Goal: Information Seeking & Learning: Learn about a topic

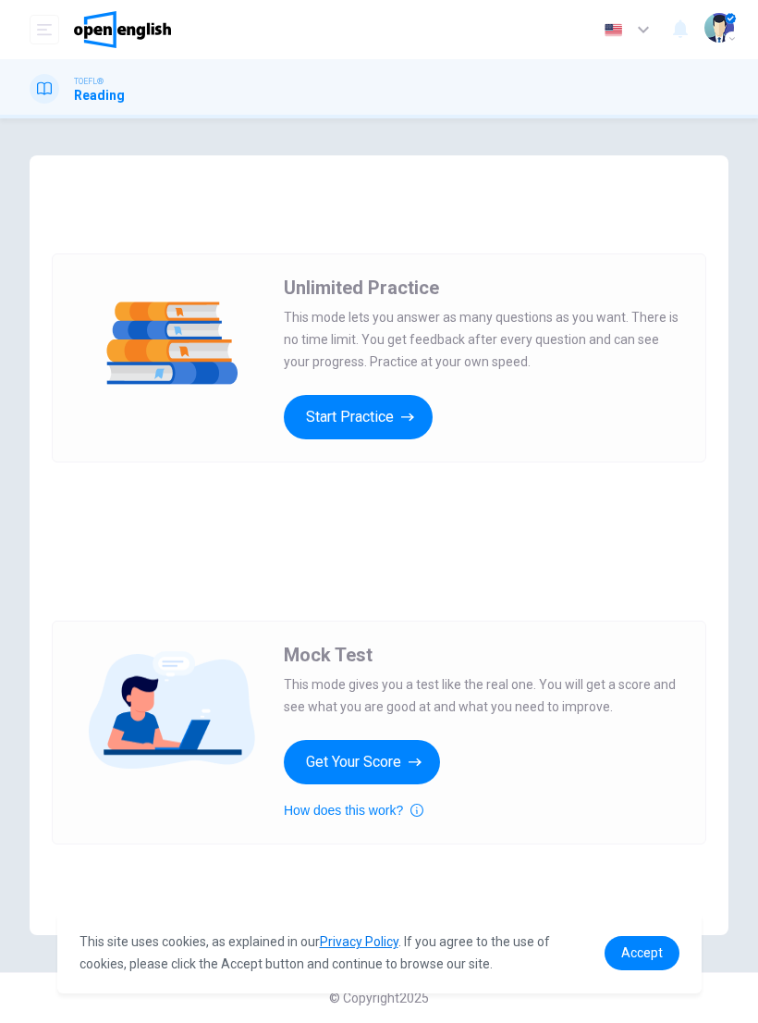
click at [415, 427] on button "Start Practice" at bounding box center [358, 417] width 149 height 44
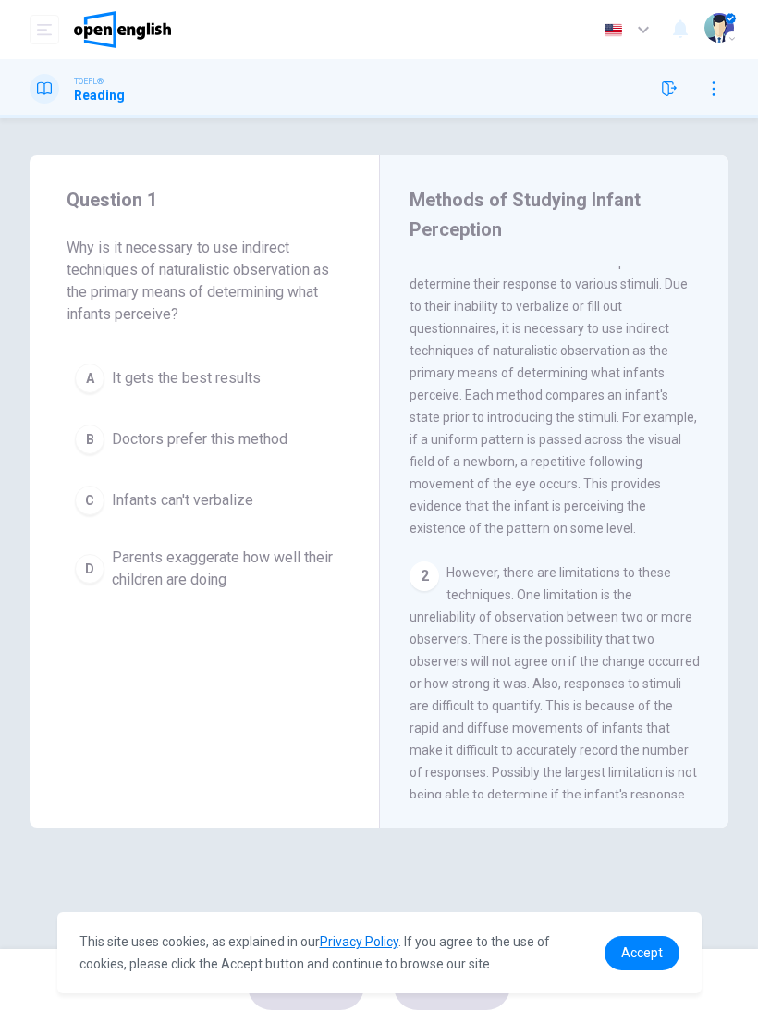
scroll to position [39, 0]
click at [726, 388] on div "Methods of Studying Infant Perception 1 The study of perceptual abilities of in…" at bounding box center [554, 491] width 350 height 672
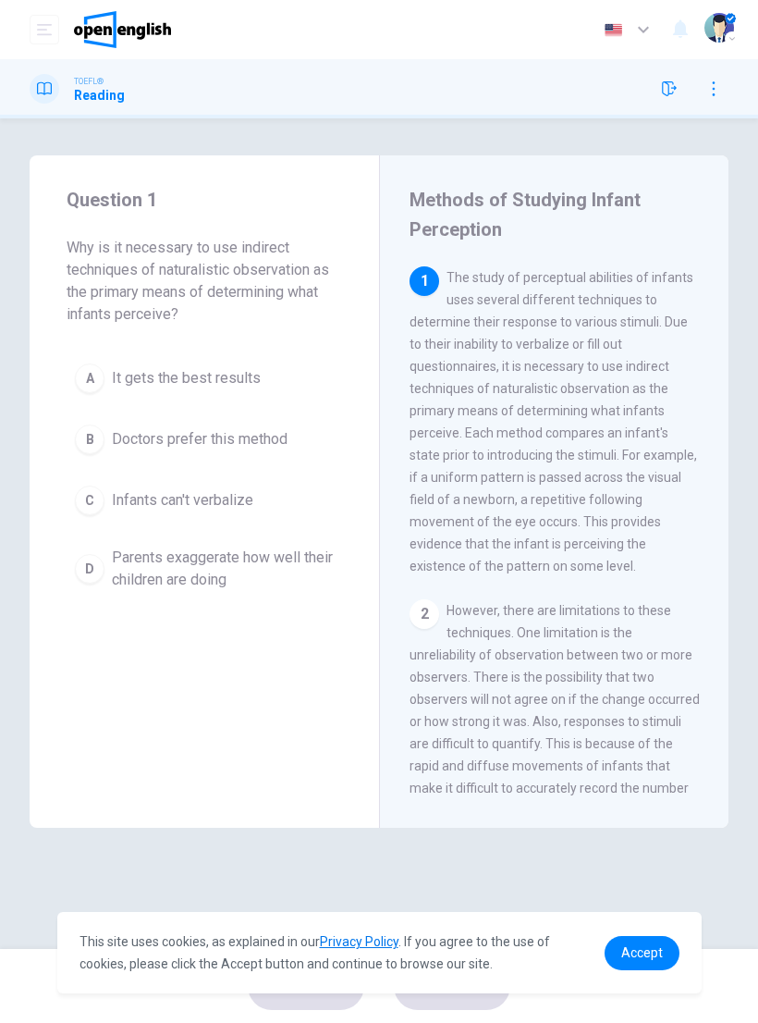
scroll to position [0, 0]
click at [94, 508] on div "C" at bounding box center [90, 501] width 30 height 30
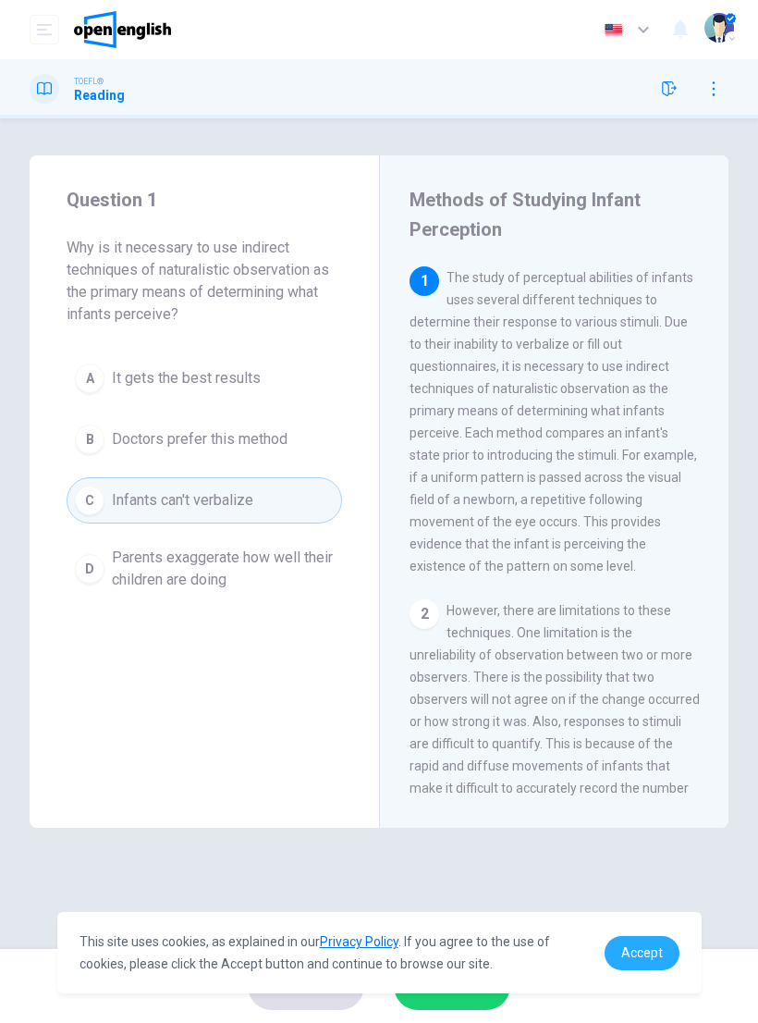
click at [656, 945] on span "Accept" at bounding box center [643, 952] width 42 height 15
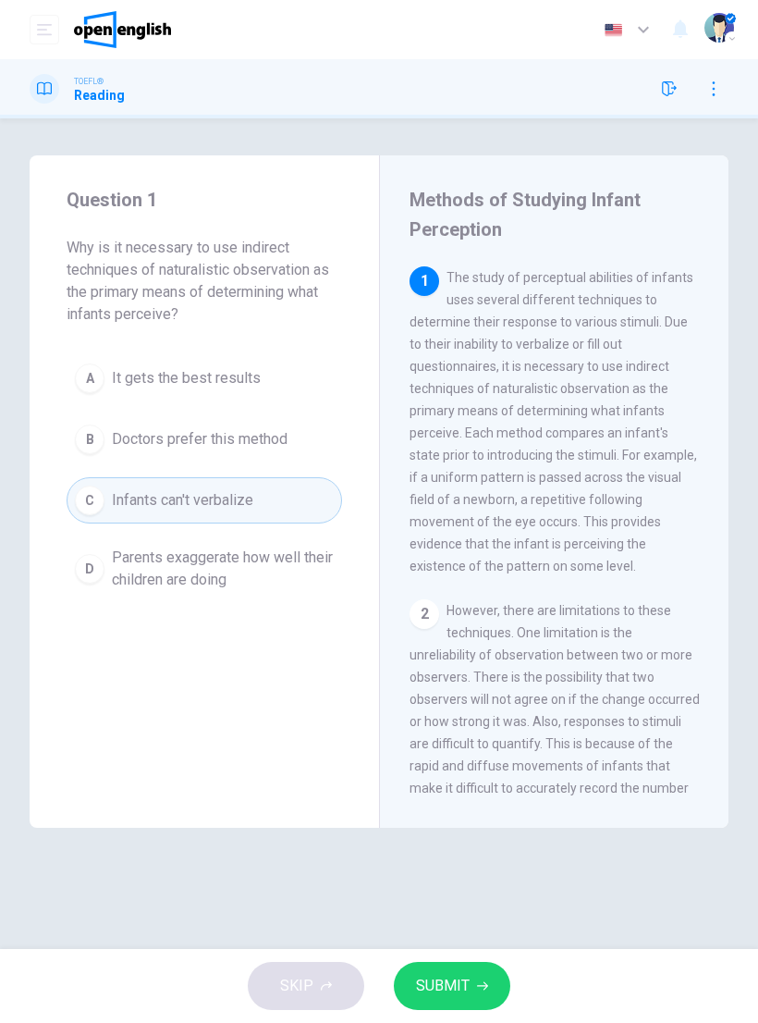
click at [451, 988] on span "SUBMIT" at bounding box center [443, 986] width 54 height 26
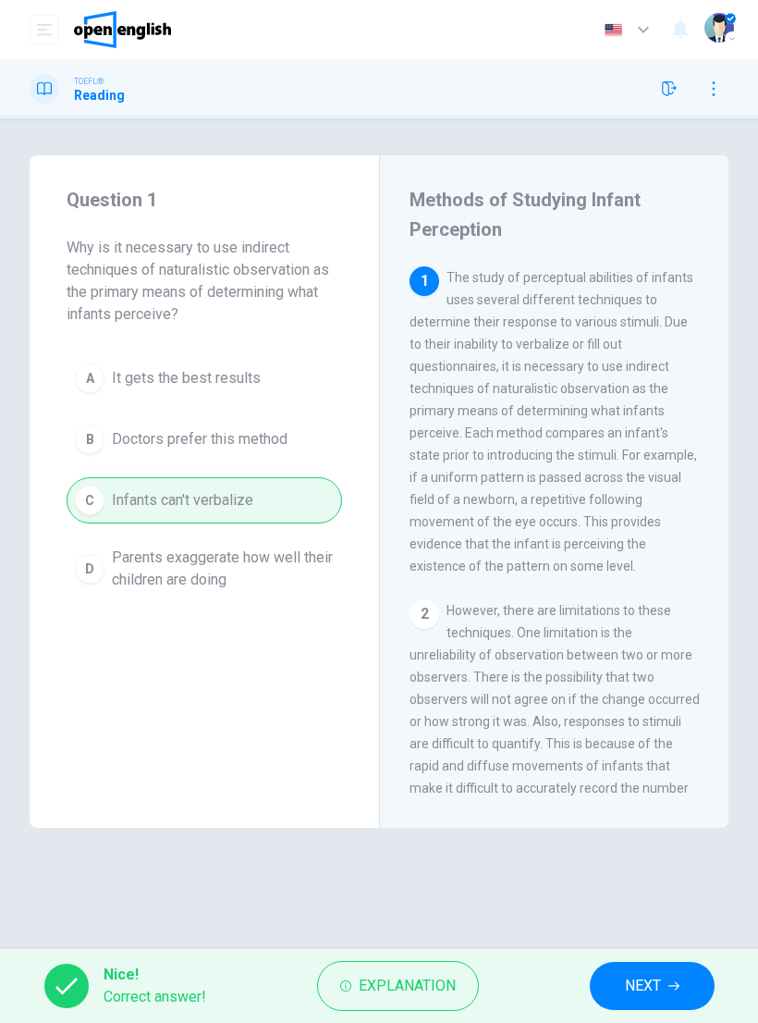
click at [646, 997] on span "NEXT" at bounding box center [643, 986] width 36 height 26
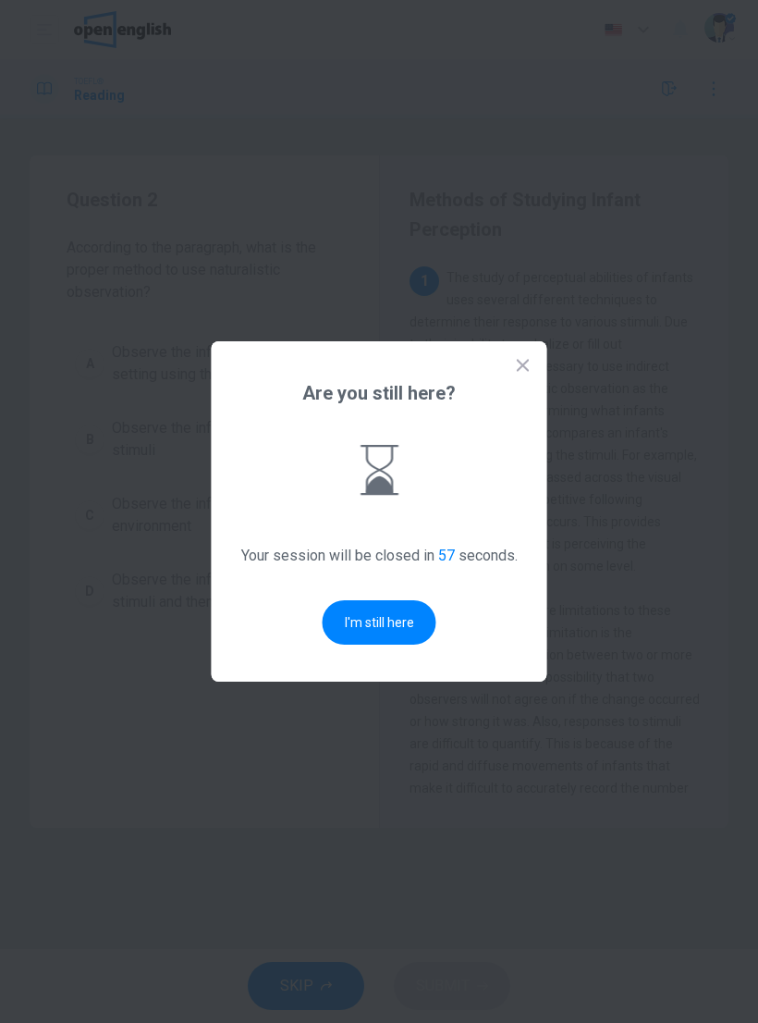
click at [417, 633] on button "I'm still here" at bounding box center [380, 622] width 114 height 44
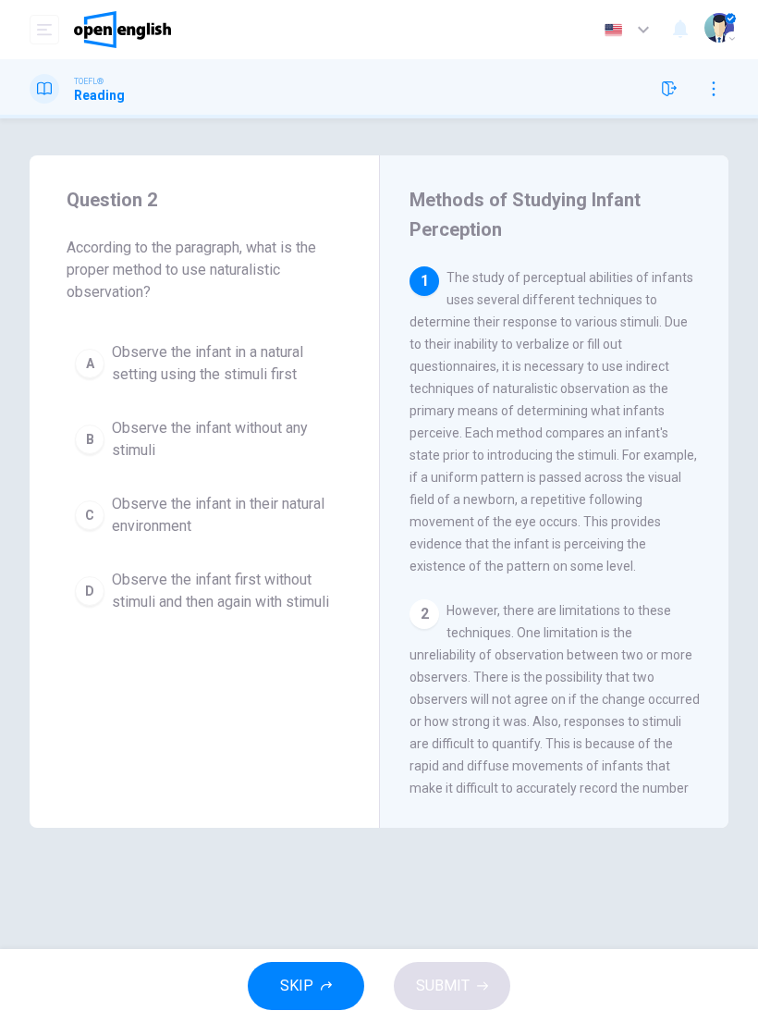
click at [102, 366] on div "A" at bounding box center [90, 364] width 30 height 30
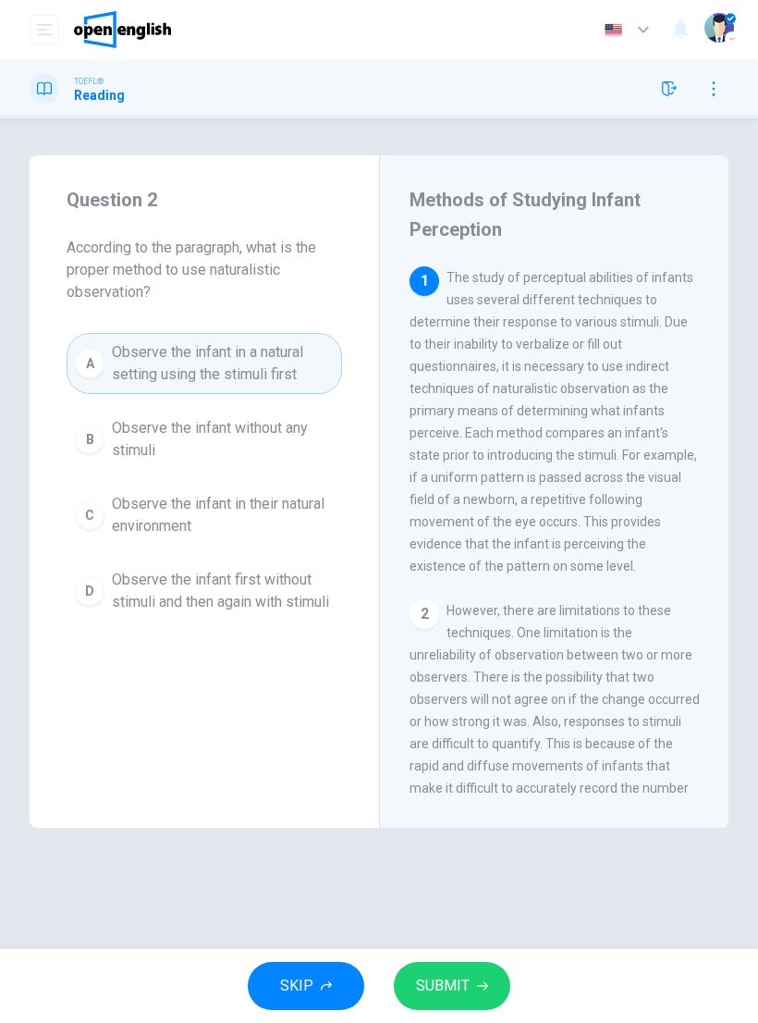
click at [439, 973] on span "SUBMIT" at bounding box center [443, 986] width 54 height 26
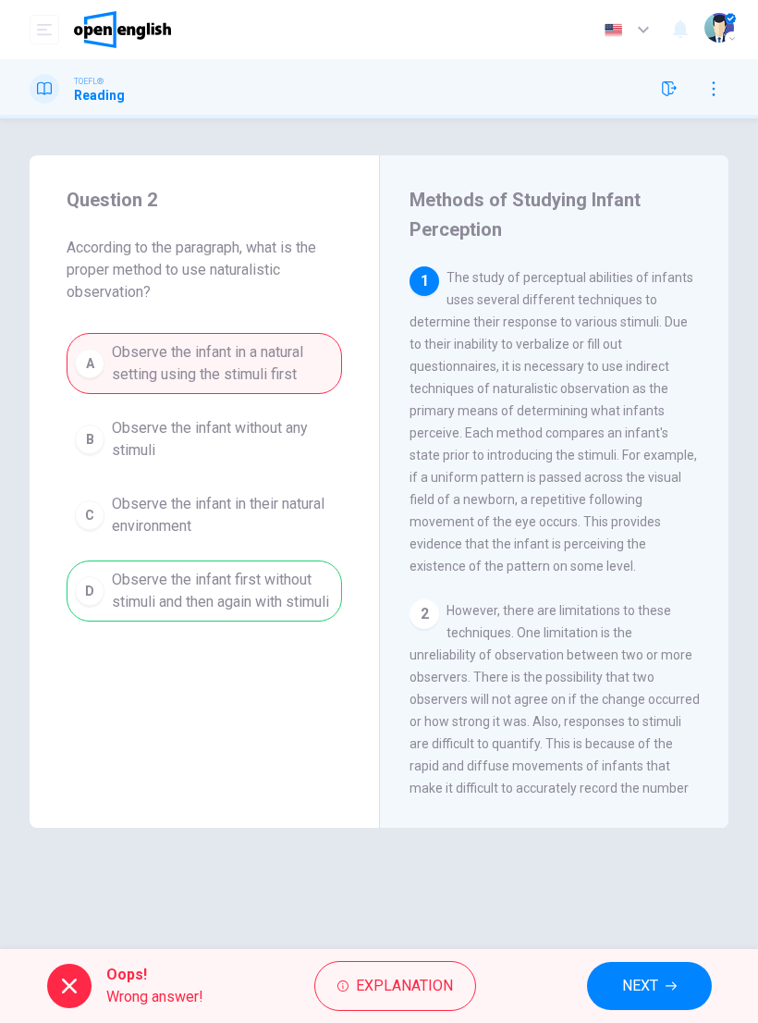
click at [387, 994] on span "Explanation" at bounding box center [404, 986] width 97 height 26
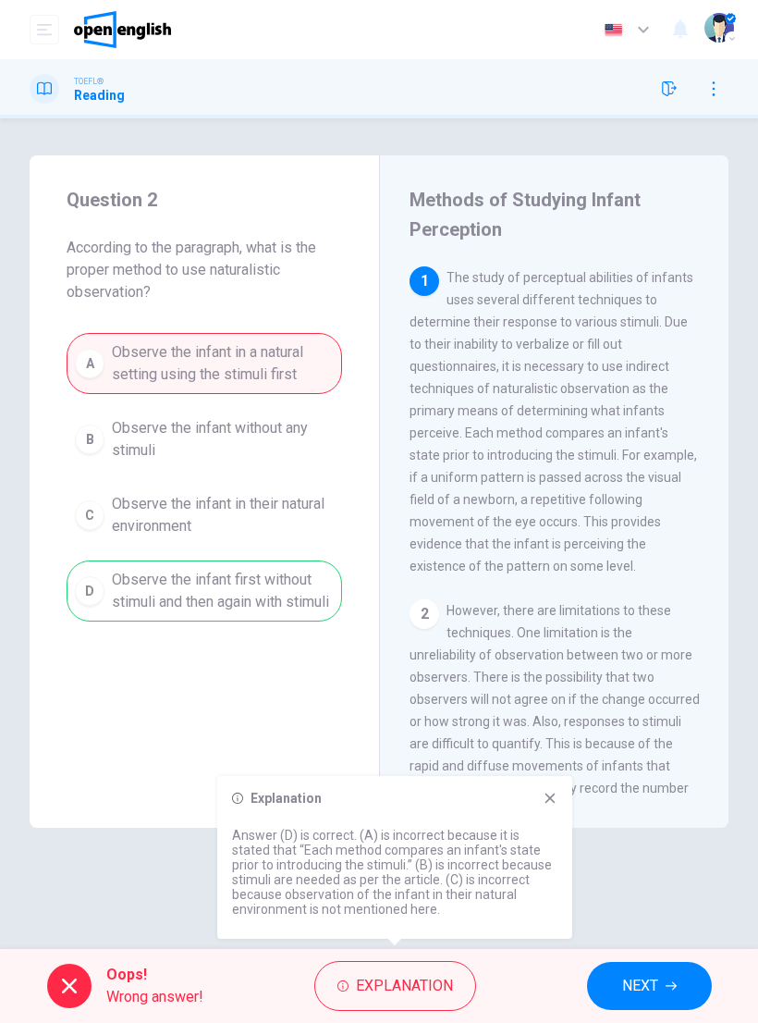
click at [695, 978] on button "NEXT" at bounding box center [649, 986] width 125 height 48
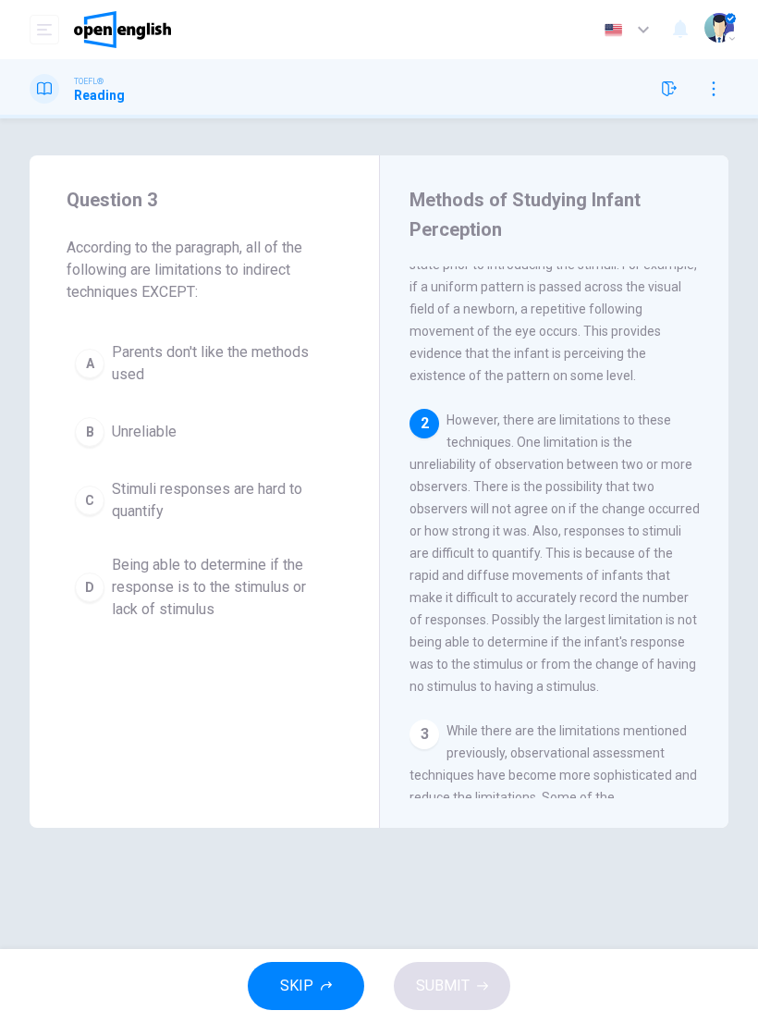
scroll to position [253, 0]
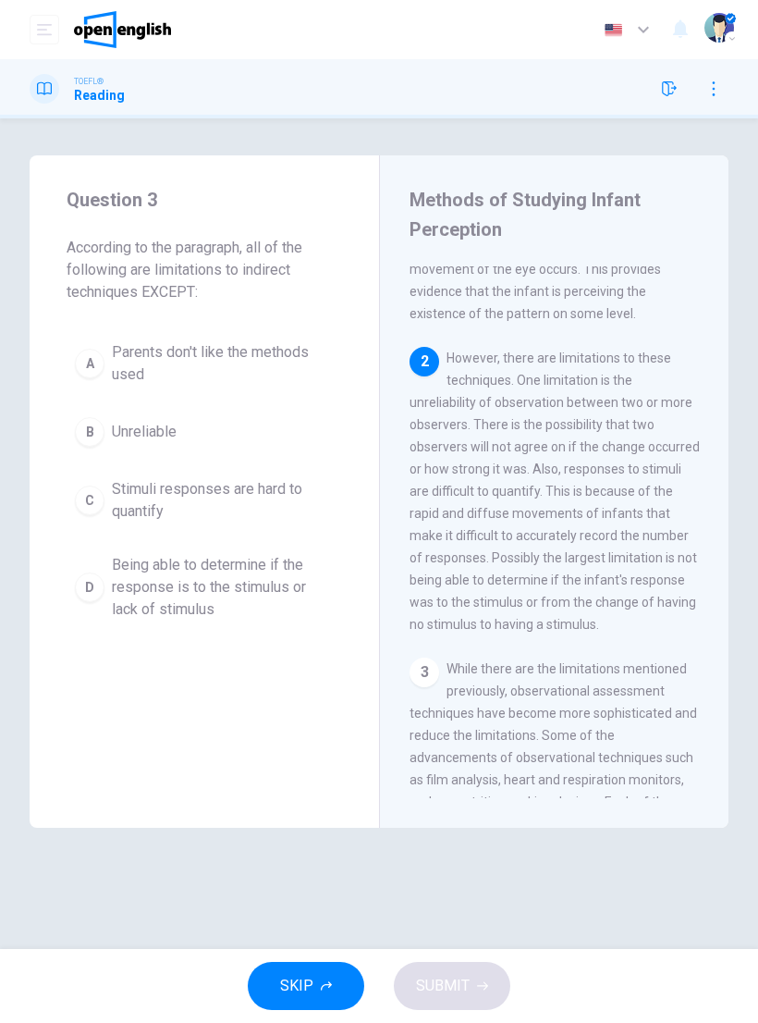
click at [268, 366] on span "Parents don't like the methods used" at bounding box center [223, 363] width 222 height 44
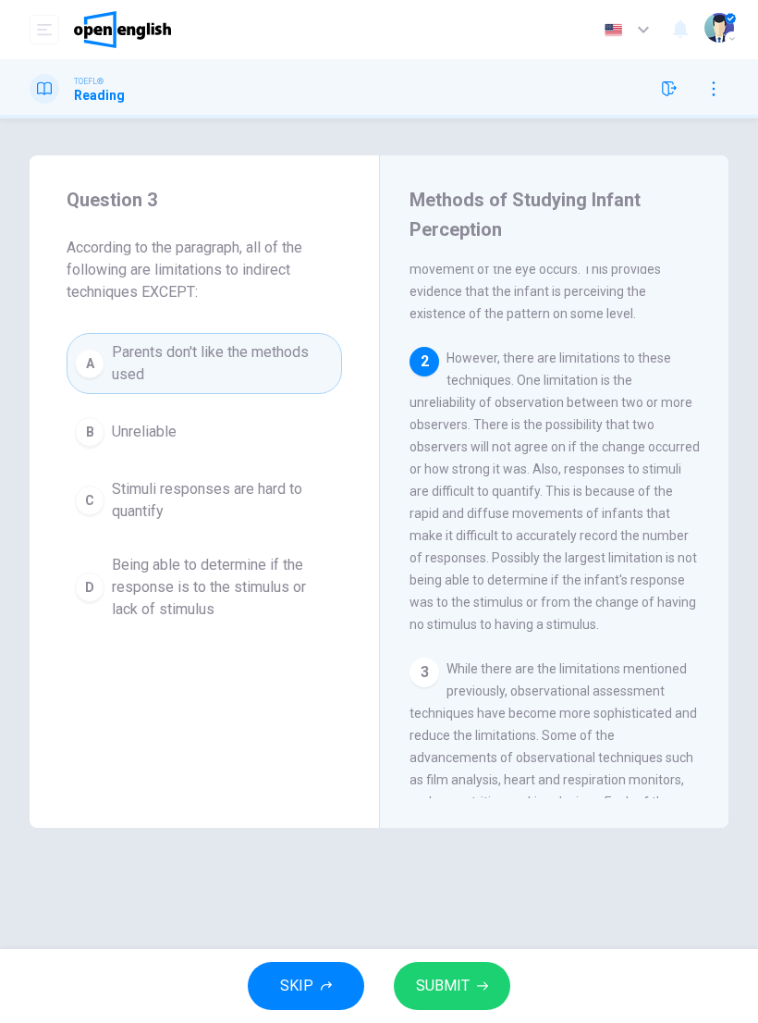
click at [442, 975] on span "SUBMIT" at bounding box center [443, 986] width 54 height 26
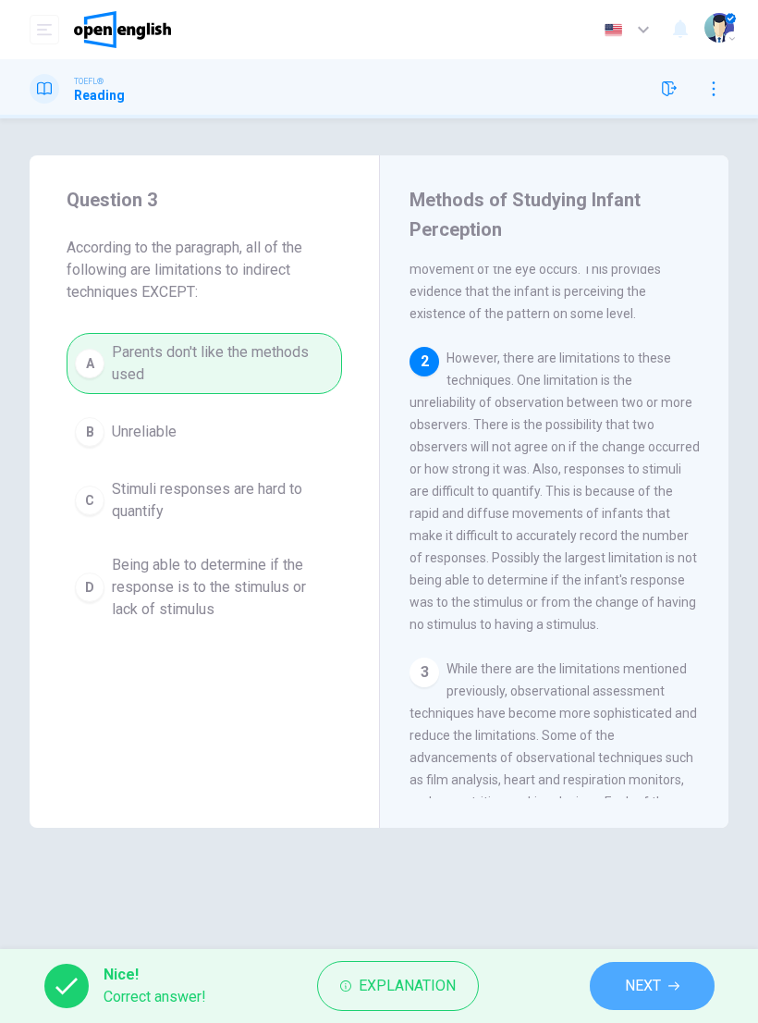
click at [659, 997] on span "NEXT" at bounding box center [643, 986] width 36 height 26
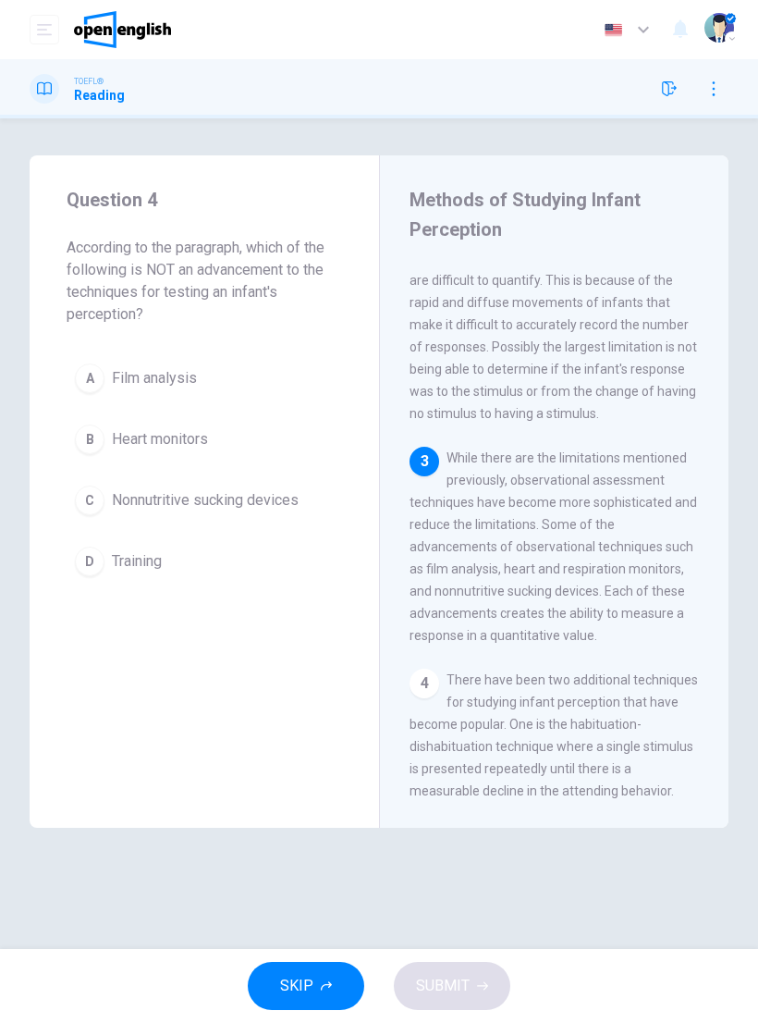
scroll to position [474, 0]
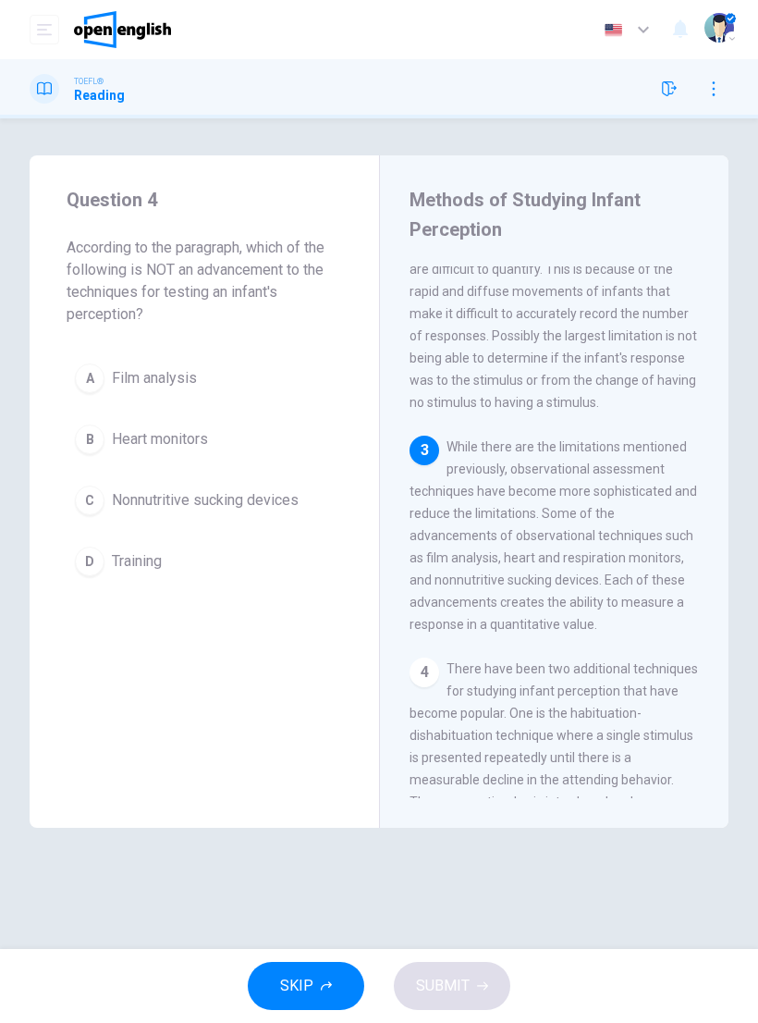
click at [101, 582] on button "D Training" at bounding box center [205, 561] width 276 height 46
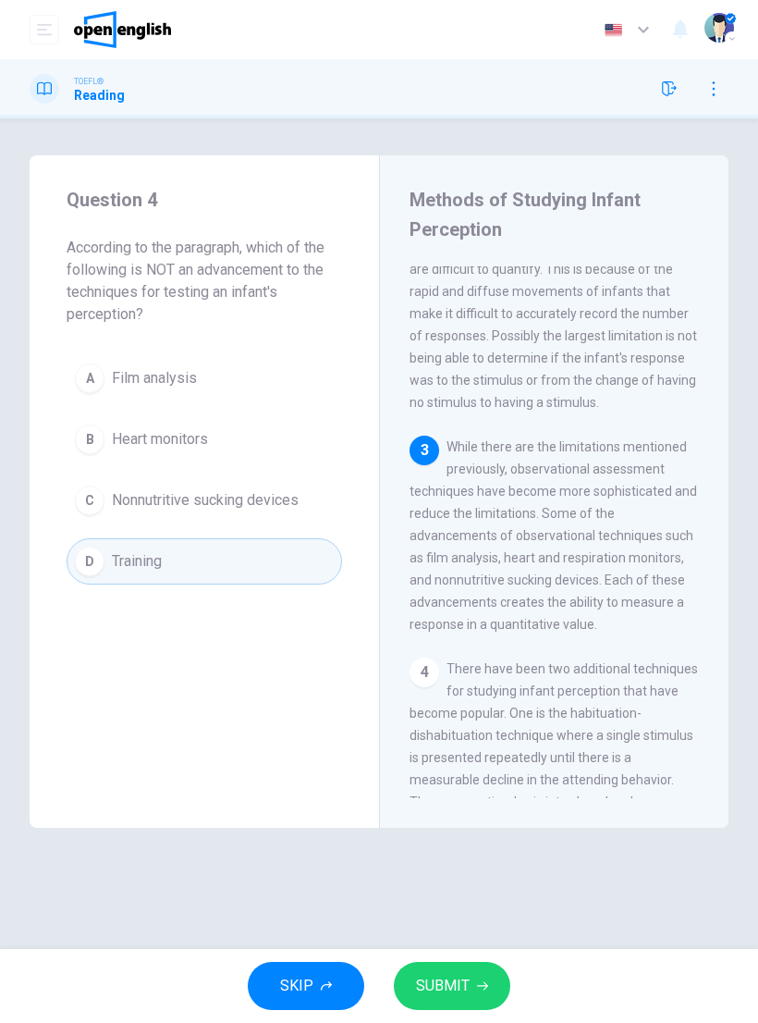
click at [450, 987] on span "SUBMIT" at bounding box center [443, 986] width 54 height 26
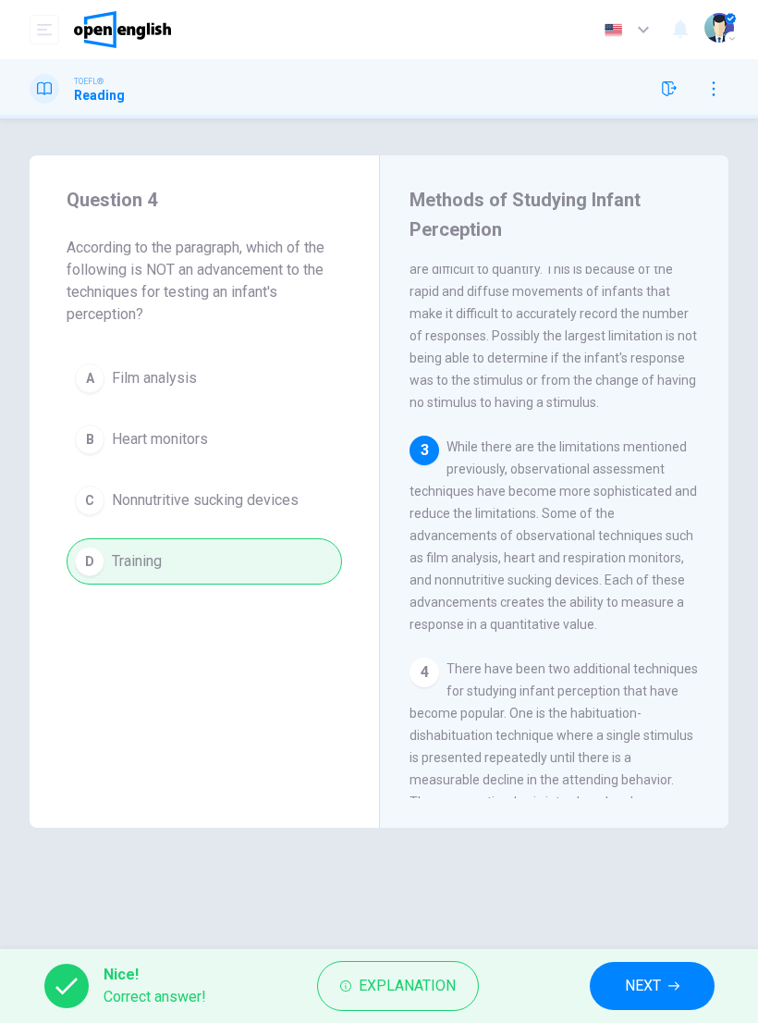
click at [663, 968] on button "NEXT" at bounding box center [652, 986] width 125 height 48
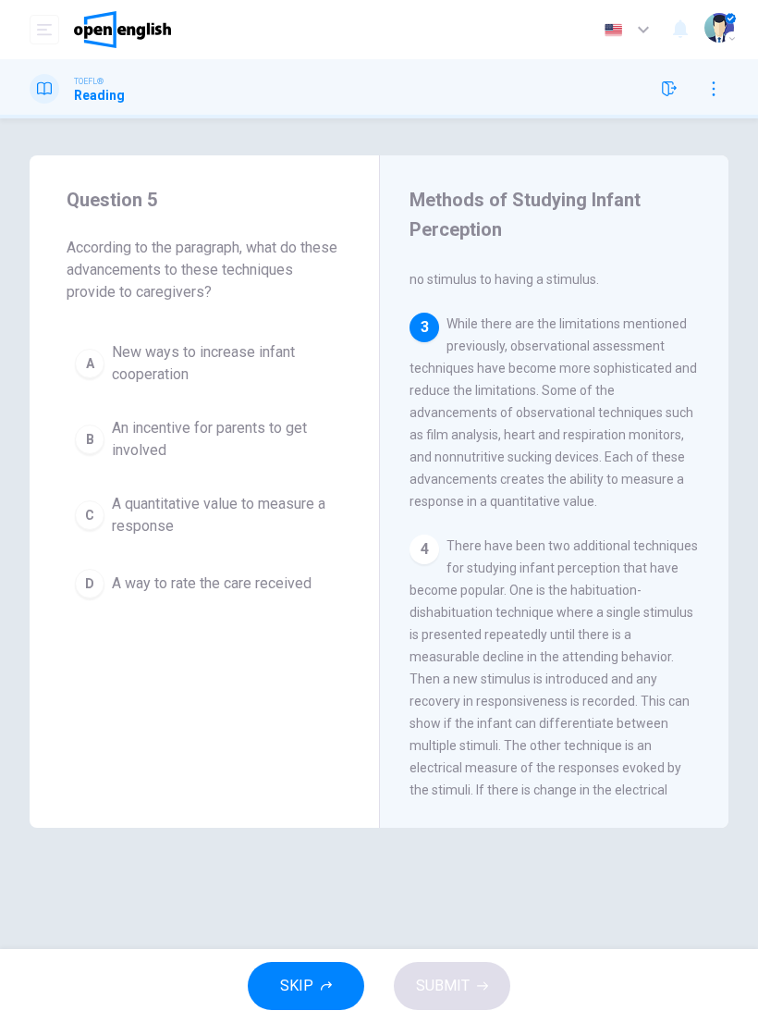
scroll to position [622, 0]
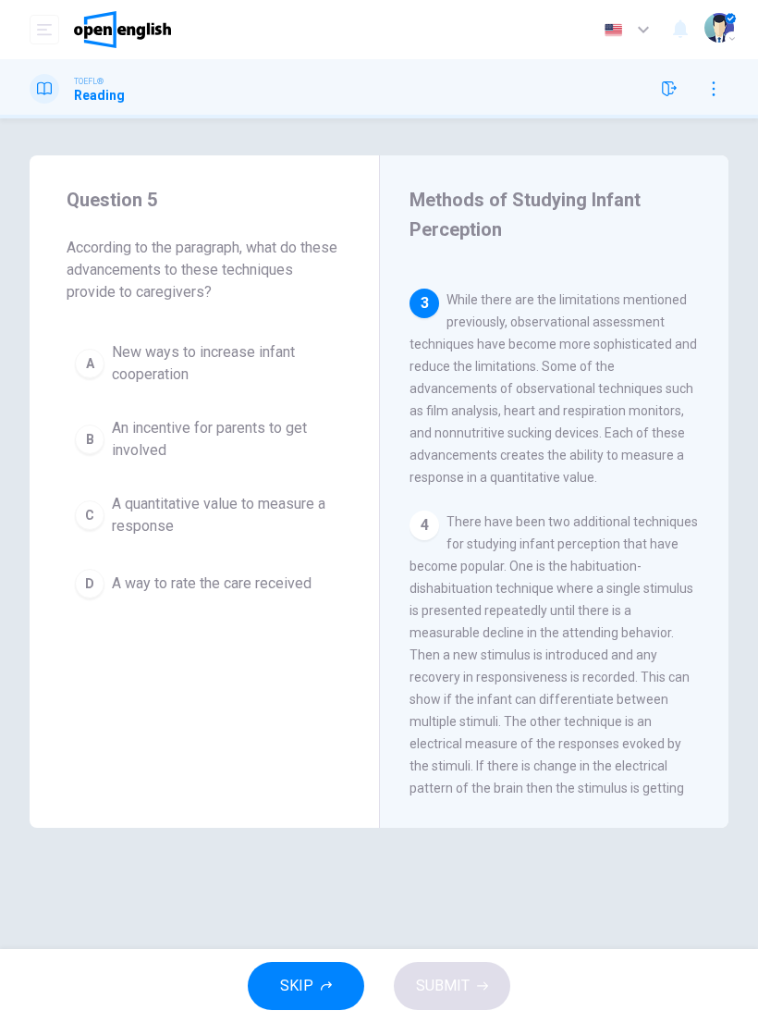
click at [106, 524] on button "C A quantitative value to measure a response" at bounding box center [205, 515] width 276 height 61
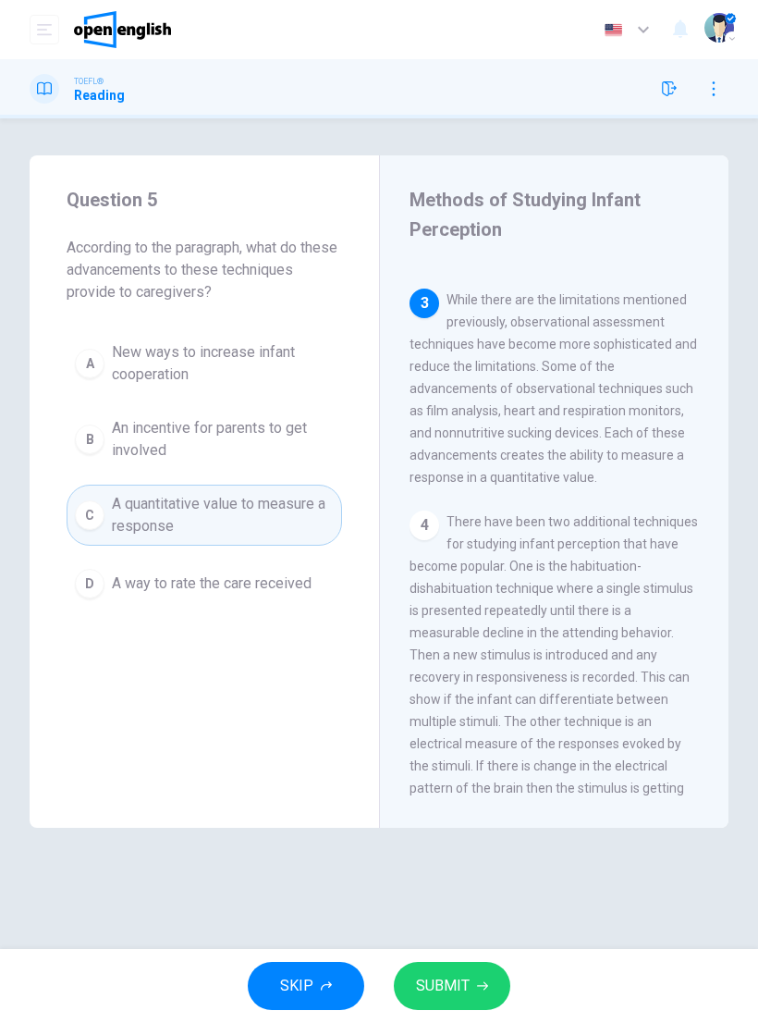
click at [452, 972] on button "SUBMIT" at bounding box center [452, 986] width 117 height 48
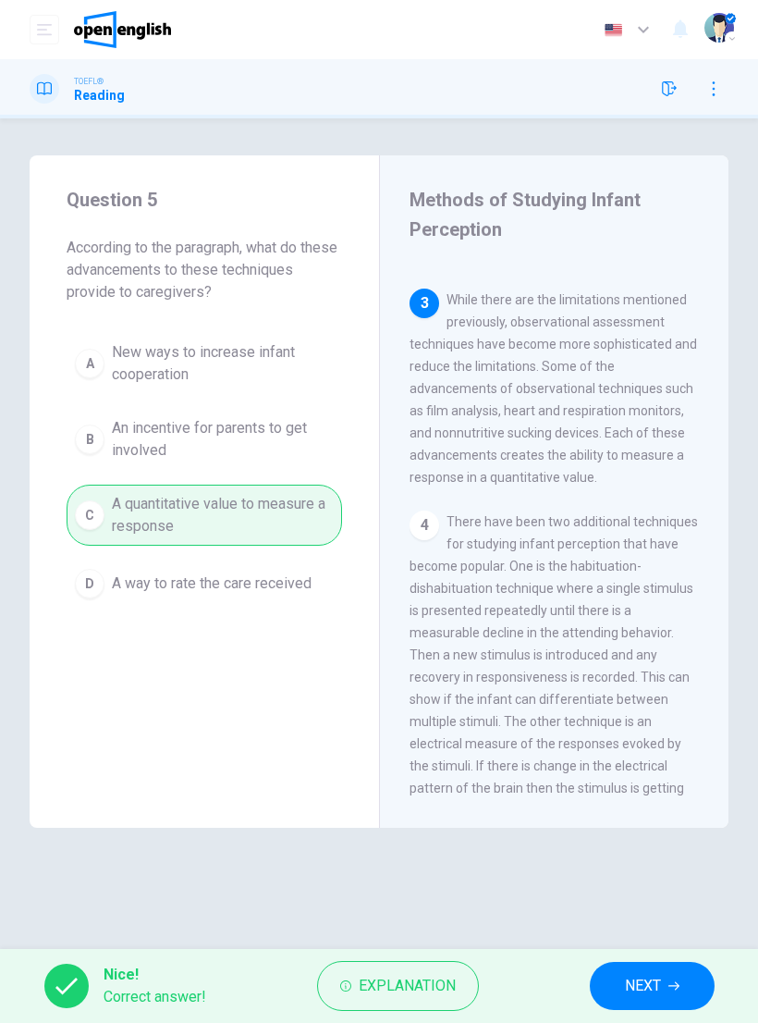
click at [652, 979] on span "NEXT" at bounding box center [643, 986] width 36 height 26
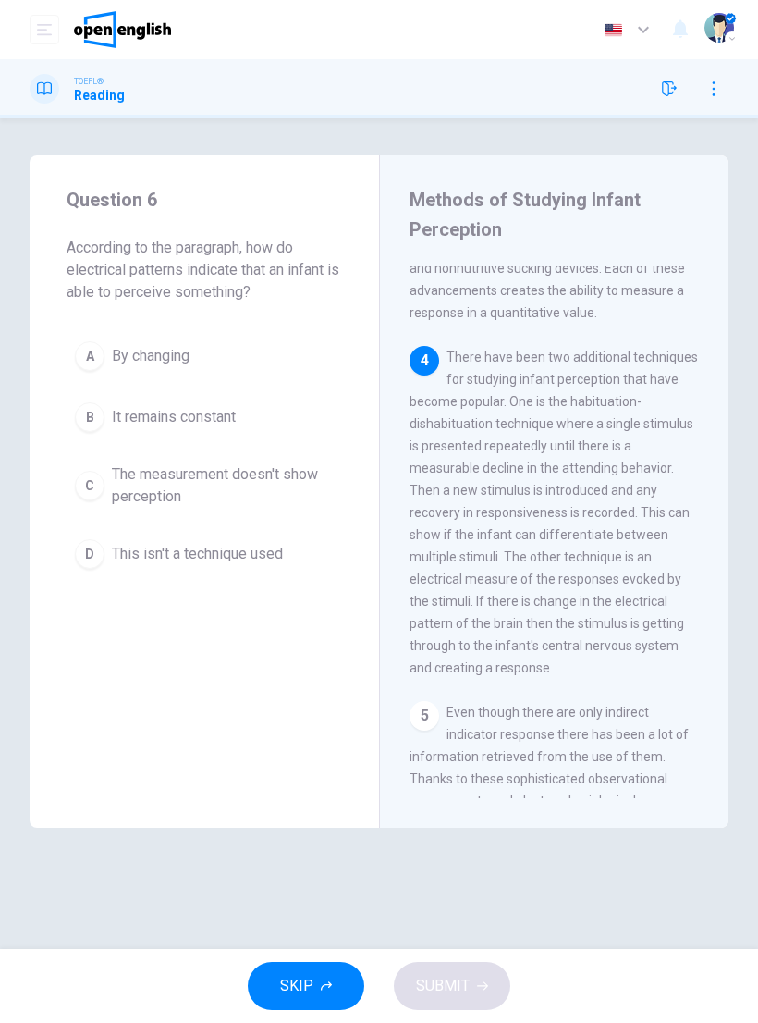
scroll to position [807, 0]
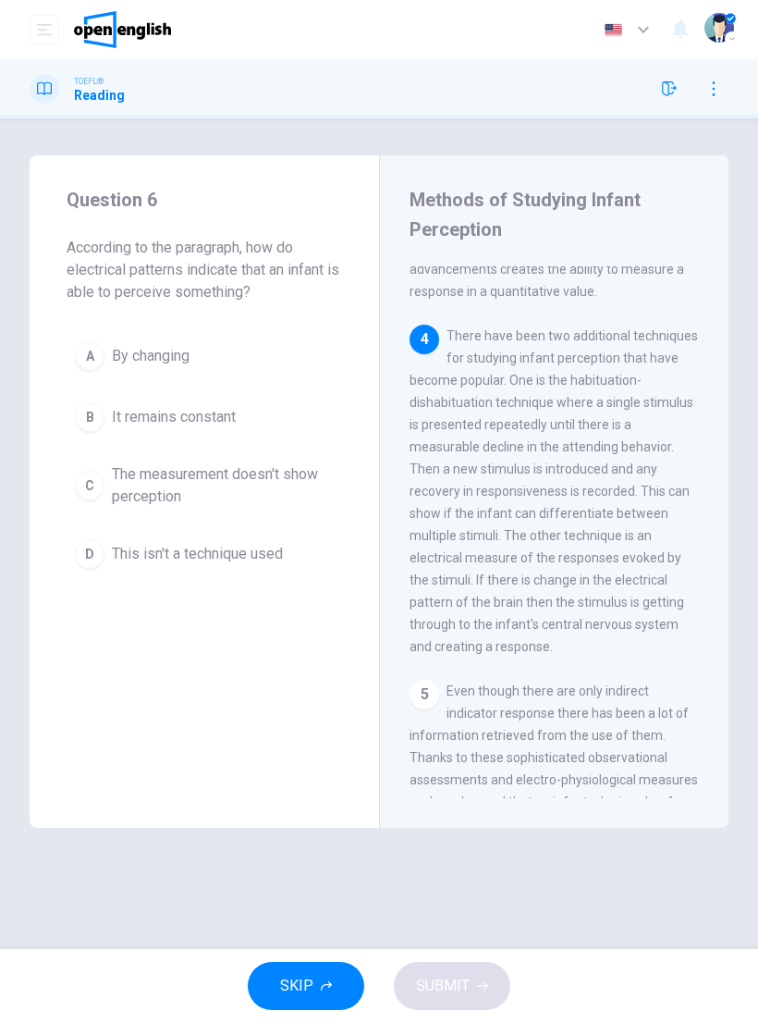
click at [96, 314] on div "Question 6 According to the paragraph, how do electrical patterns indicate that…" at bounding box center [205, 380] width 350 height 451
click at [98, 326] on div "Question 6 According to the paragraph, how do electrical patterns indicate that…" at bounding box center [205, 380] width 350 height 451
click at [91, 352] on div "A" at bounding box center [90, 356] width 30 height 30
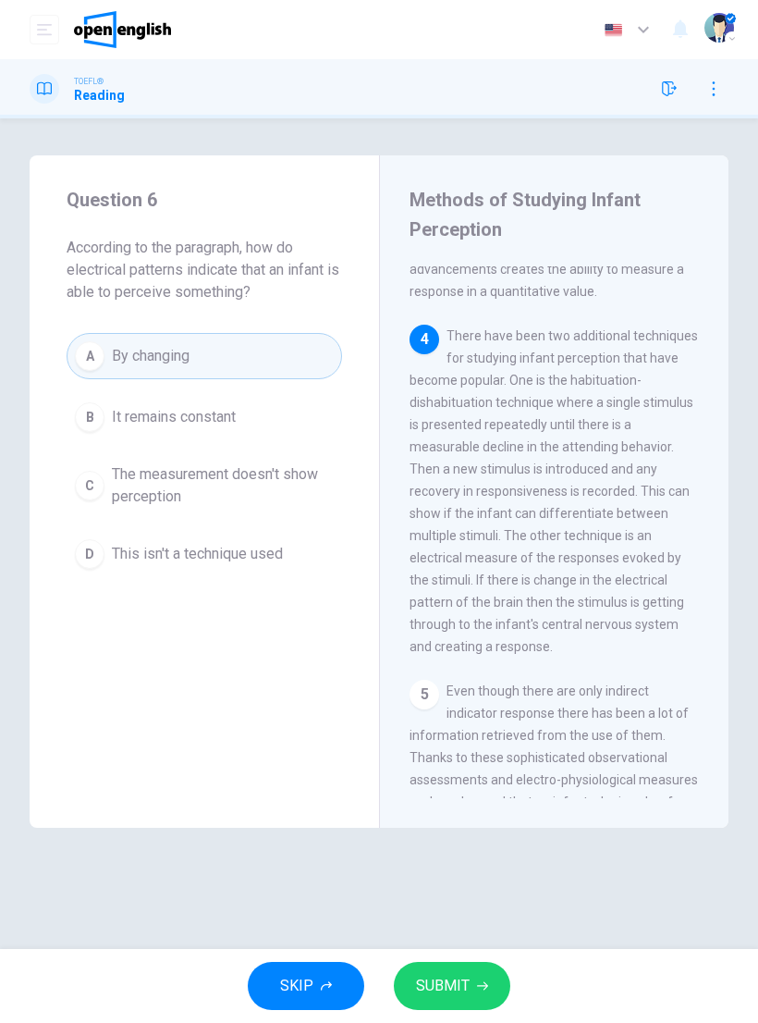
click at [472, 975] on button "SUBMIT" at bounding box center [452, 986] width 117 height 48
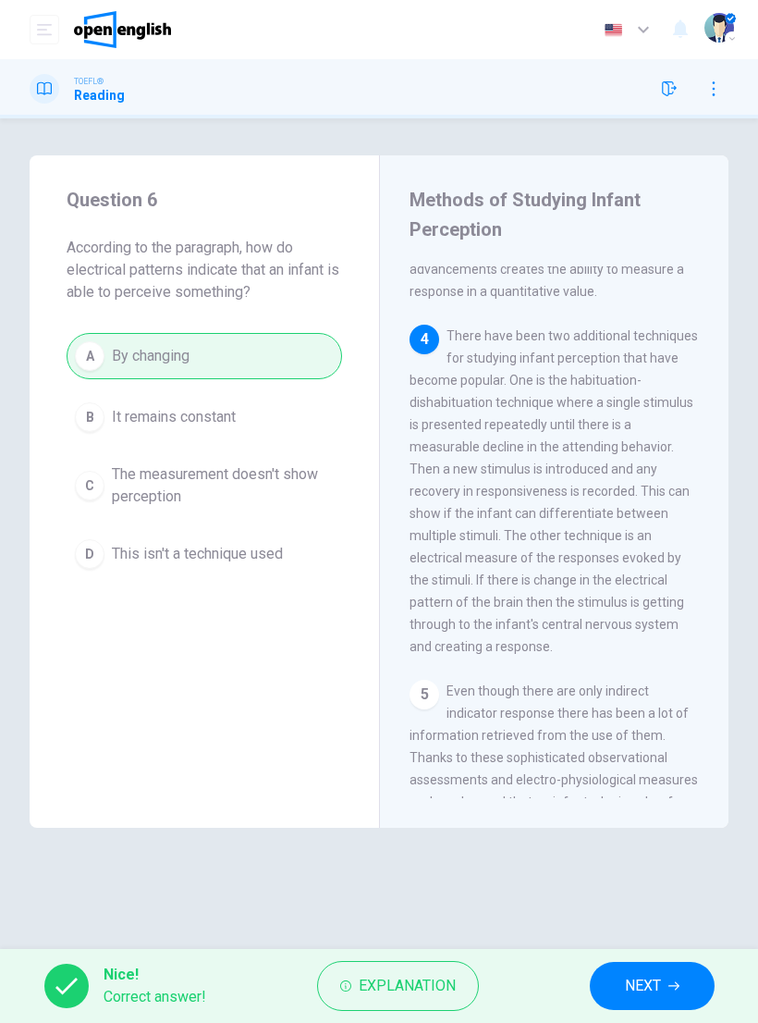
click at [649, 991] on span "NEXT" at bounding box center [643, 986] width 36 height 26
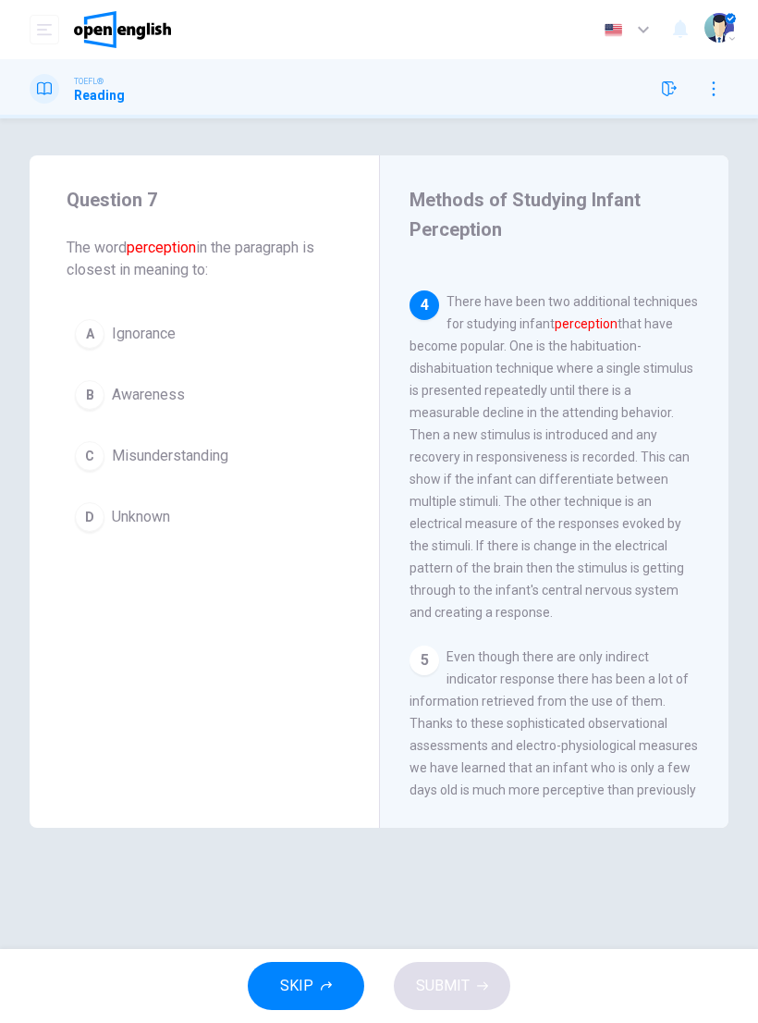
scroll to position [844, 0]
click at [92, 393] on div "B" at bounding box center [90, 395] width 30 height 30
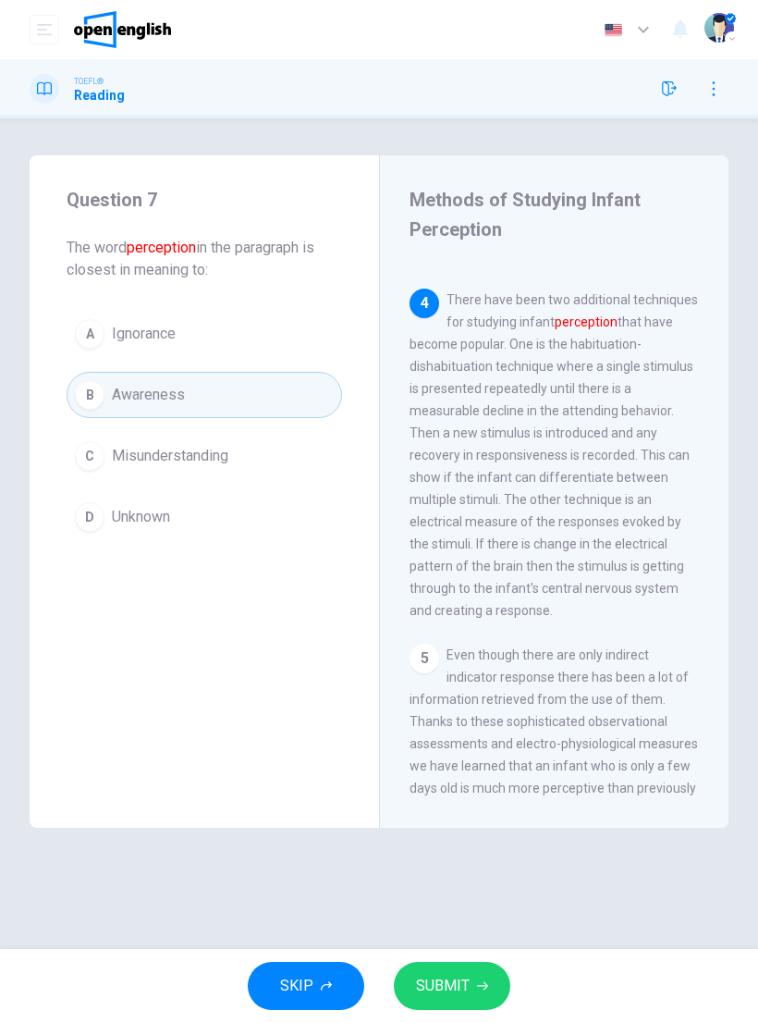
click at [470, 976] on button "SUBMIT" at bounding box center [452, 986] width 117 height 48
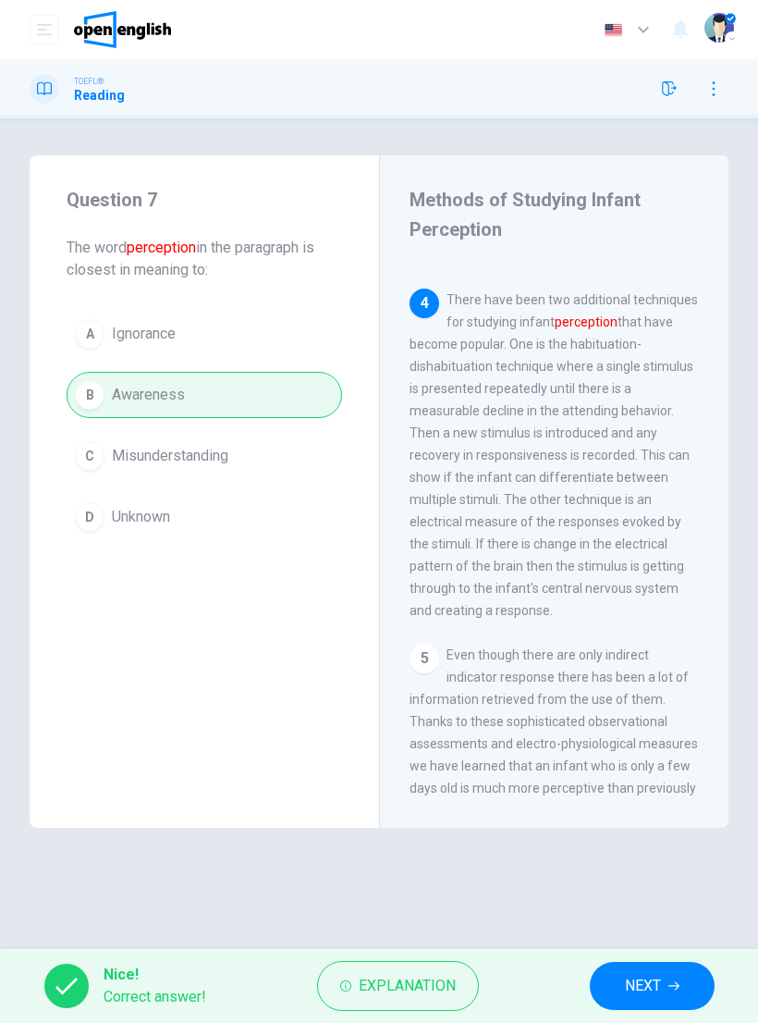
click at [639, 971] on button "NEXT" at bounding box center [652, 986] width 125 height 48
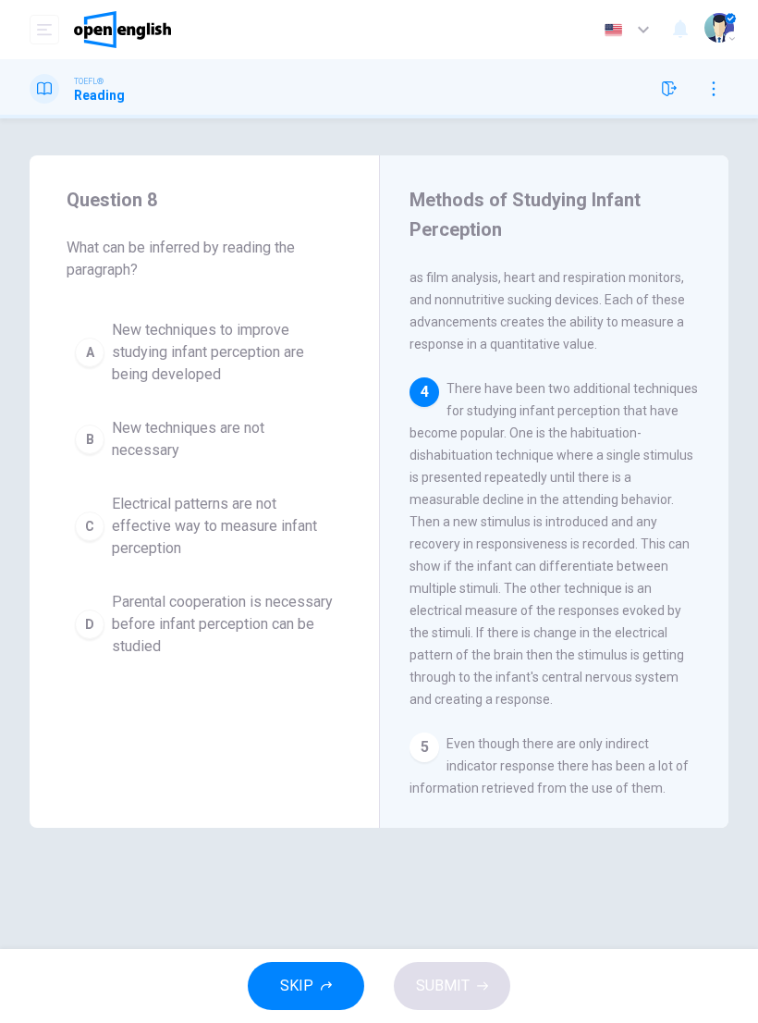
scroll to position [755, 0]
click at [116, 352] on span "New techniques to improve studying infant perception are being developed" at bounding box center [223, 352] width 222 height 67
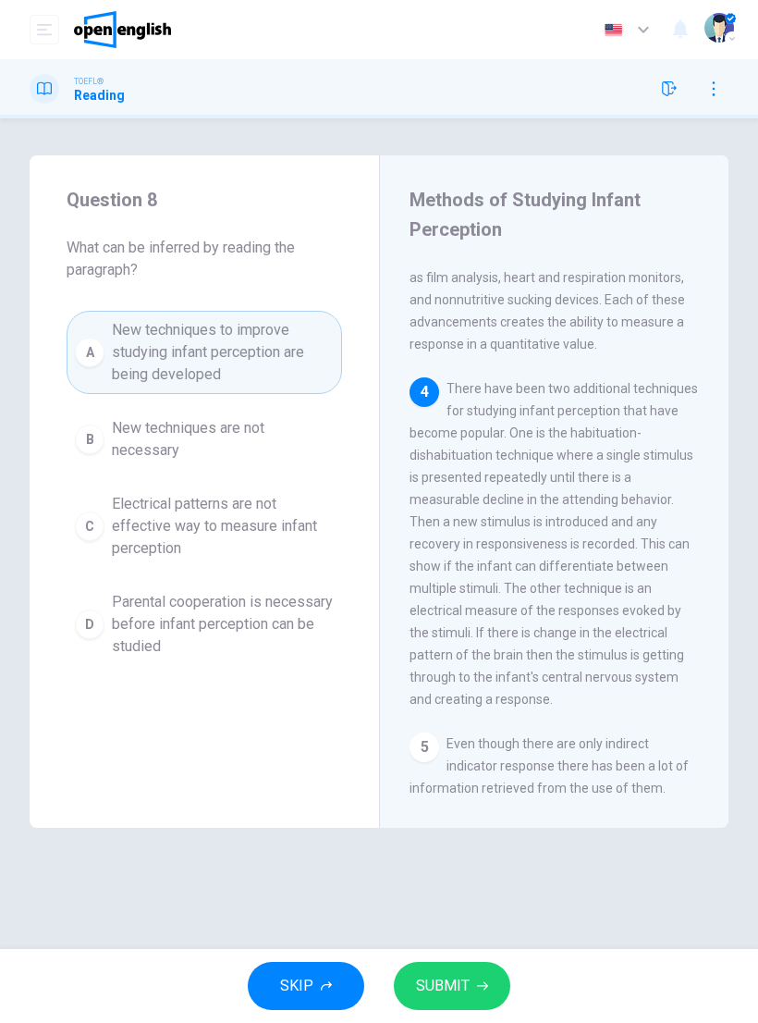
click at [467, 986] on span "SUBMIT" at bounding box center [443, 986] width 54 height 26
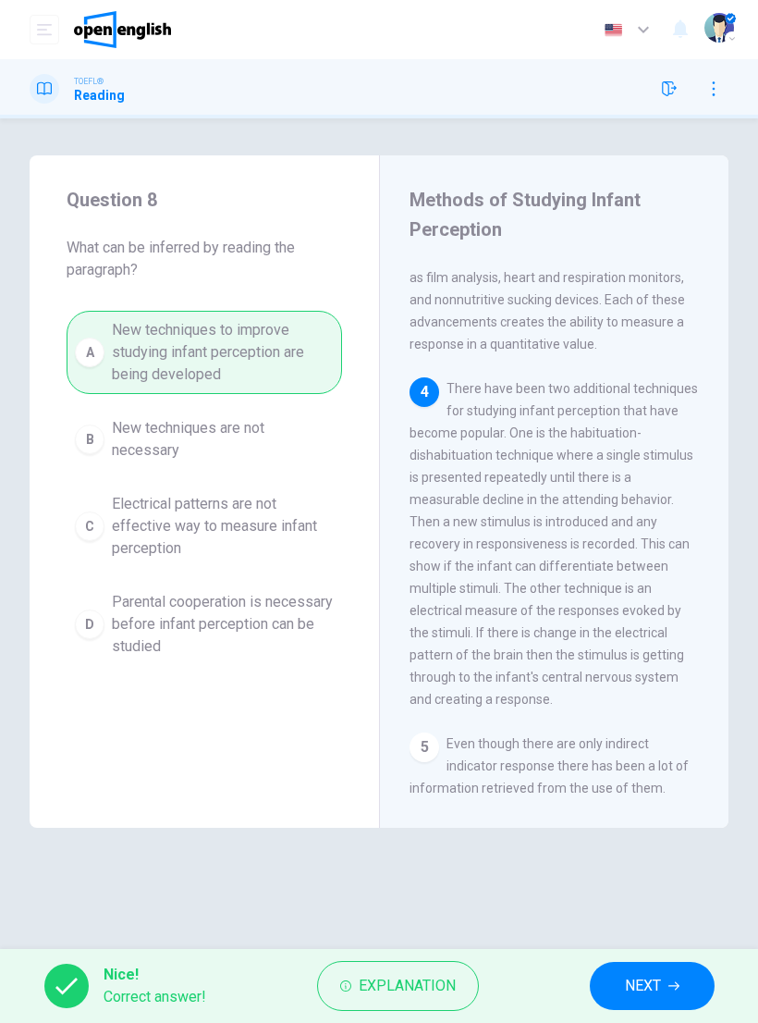
click at [670, 981] on icon "button" at bounding box center [674, 985] width 11 height 11
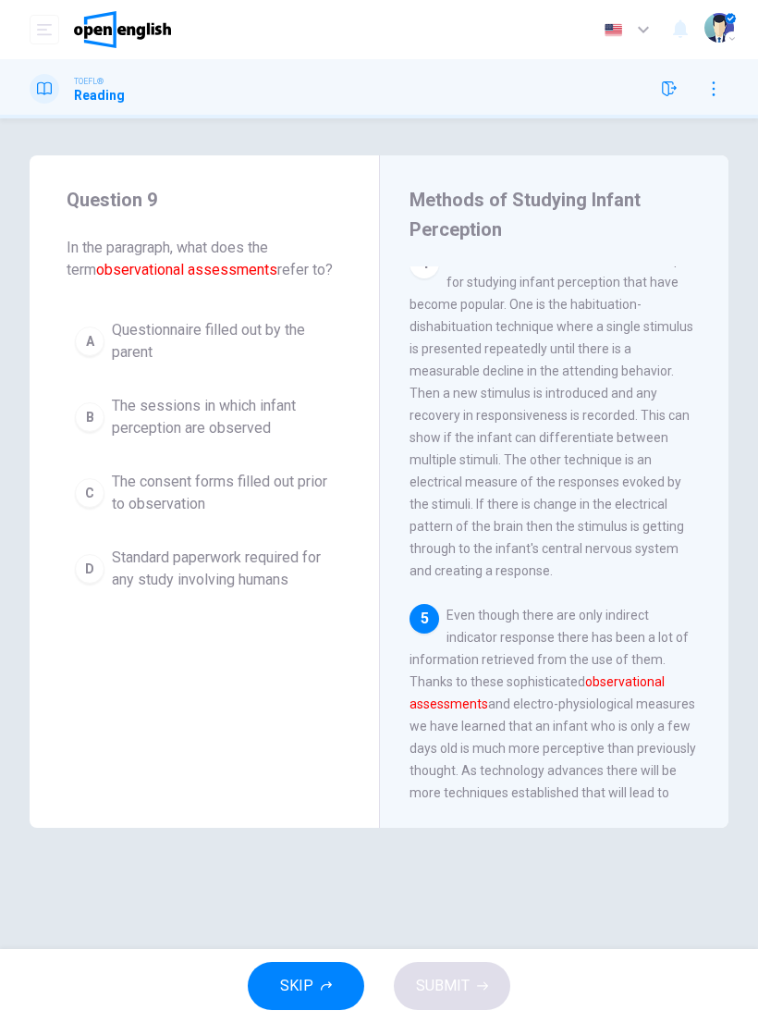
scroll to position [889, 0]
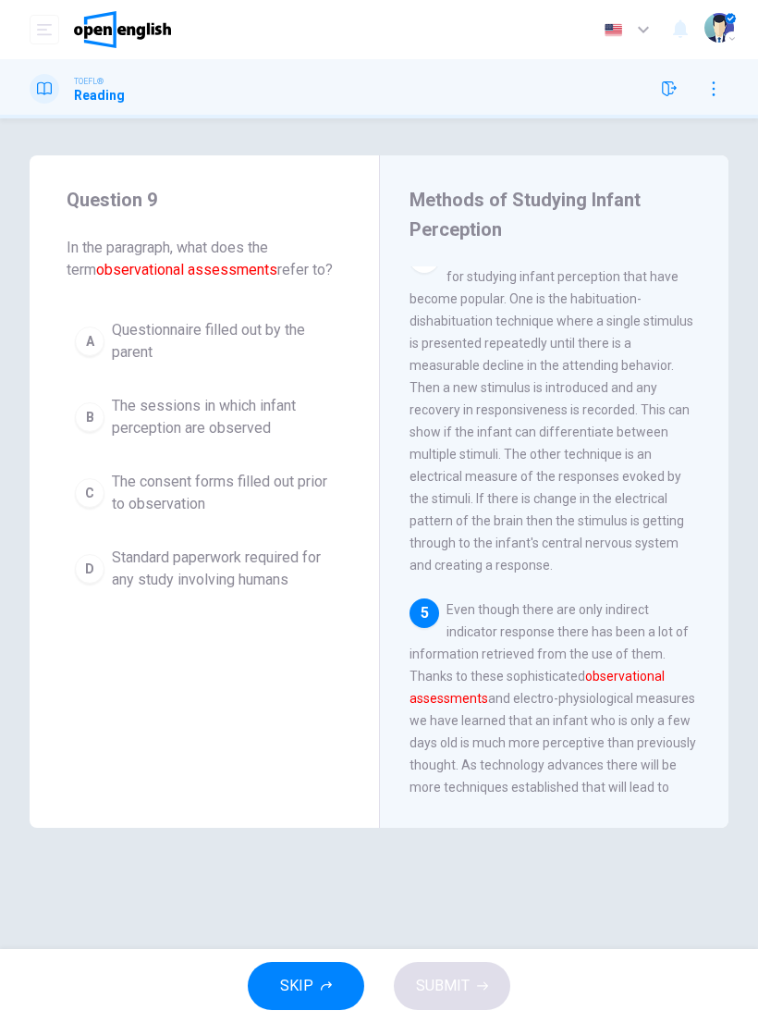
click at [71, 436] on button "B The sessions in which infant perception are observed" at bounding box center [205, 417] width 276 height 61
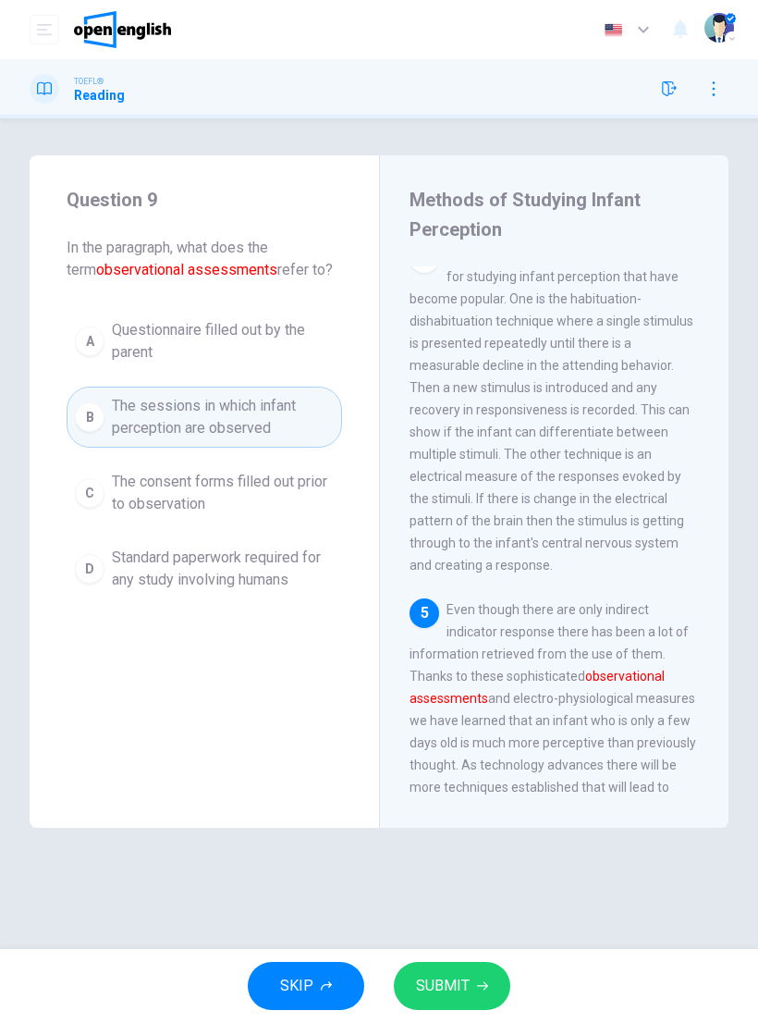
click at [474, 972] on button "SUBMIT" at bounding box center [452, 986] width 117 height 48
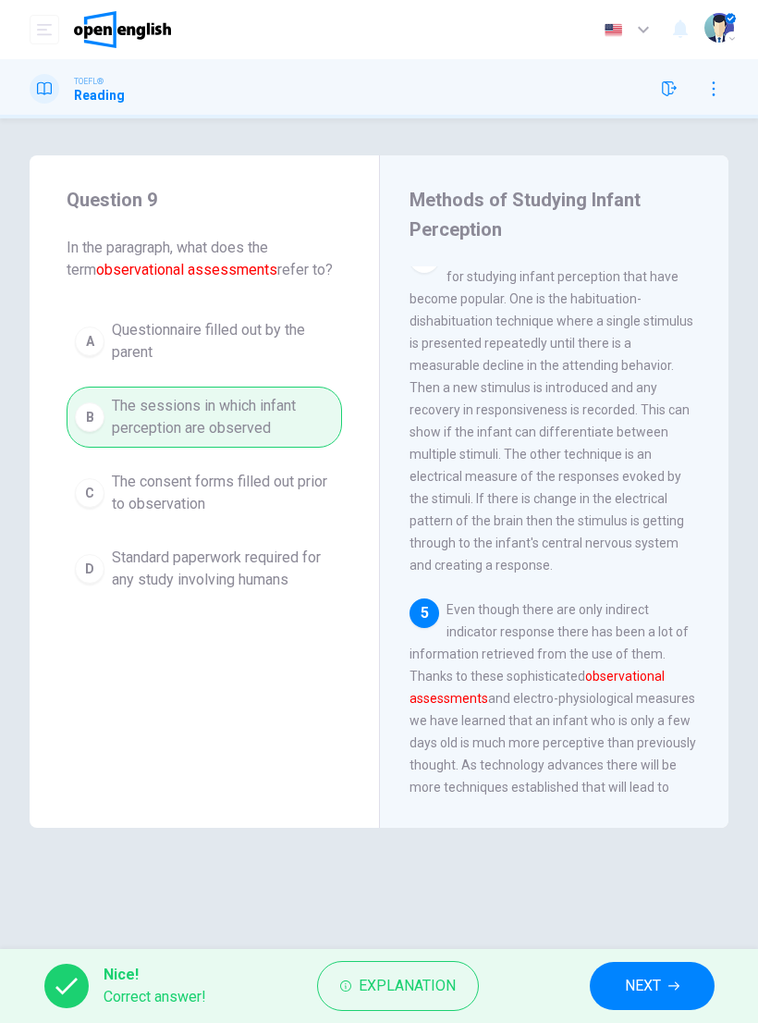
click at [665, 994] on button "NEXT" at bounding box center [652, 986] width 125 height 48
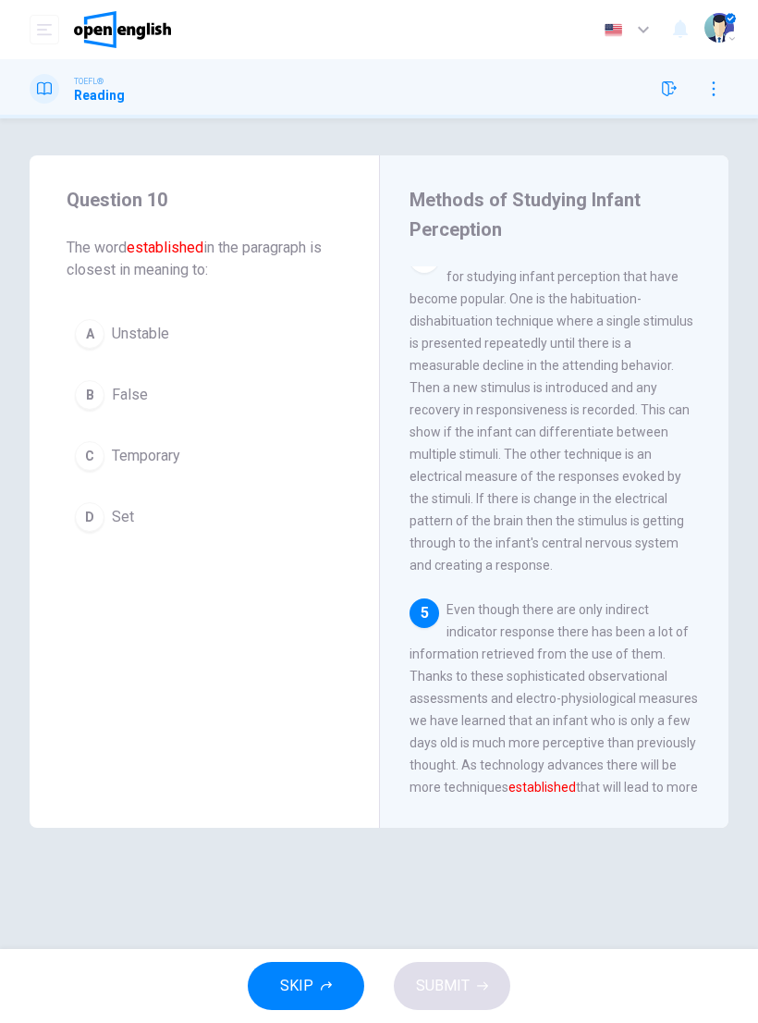
click at [100, 519] on div "D" at bounding box center [90, 517] width 30 height 30
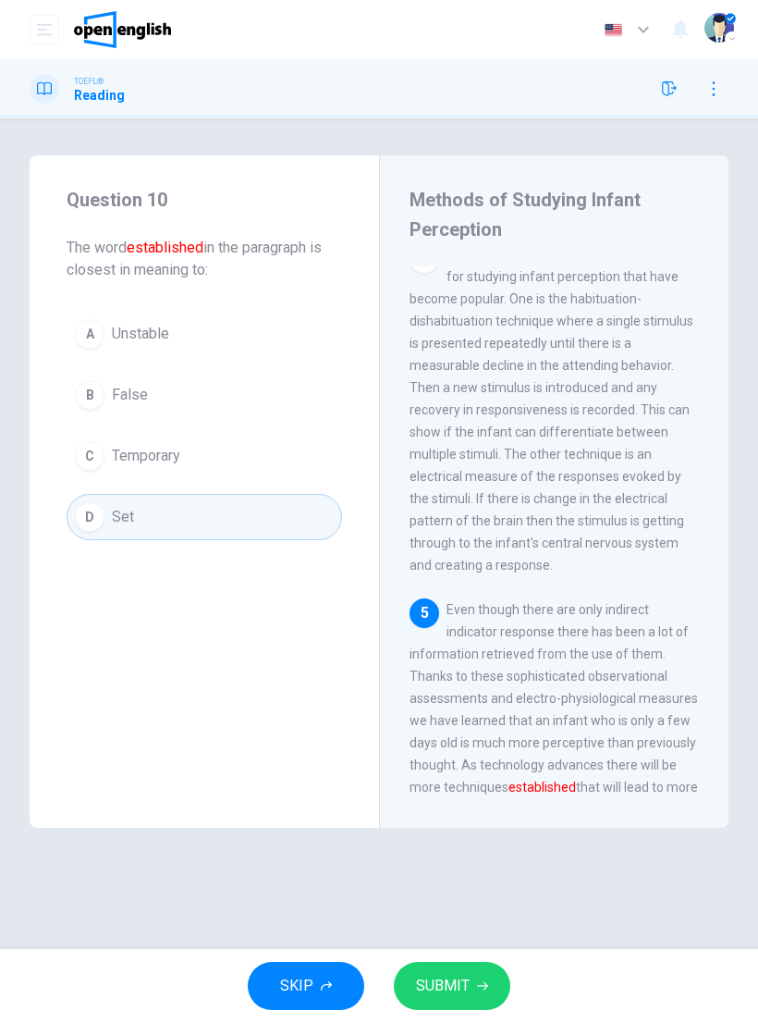
click at [462, 974] on span "SUBMIT" at bounding box center [443, 986] width 54 height 26
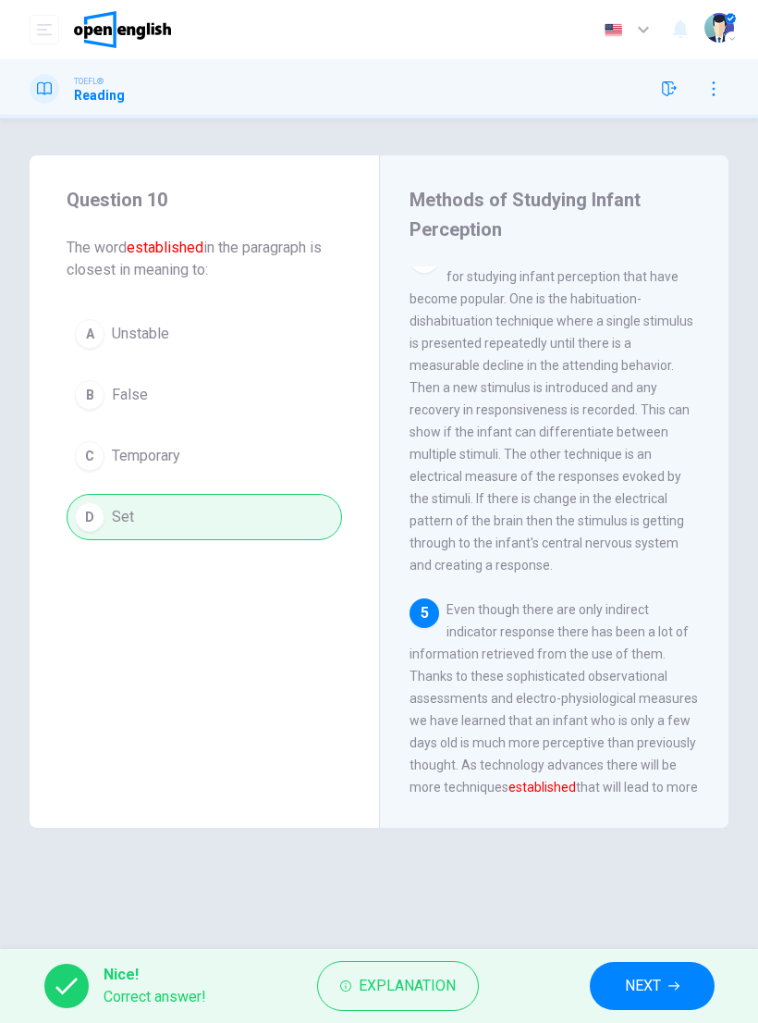
click at [667, 971] on button "NEXT" at bounding box center [652, 986] width 125 height 48
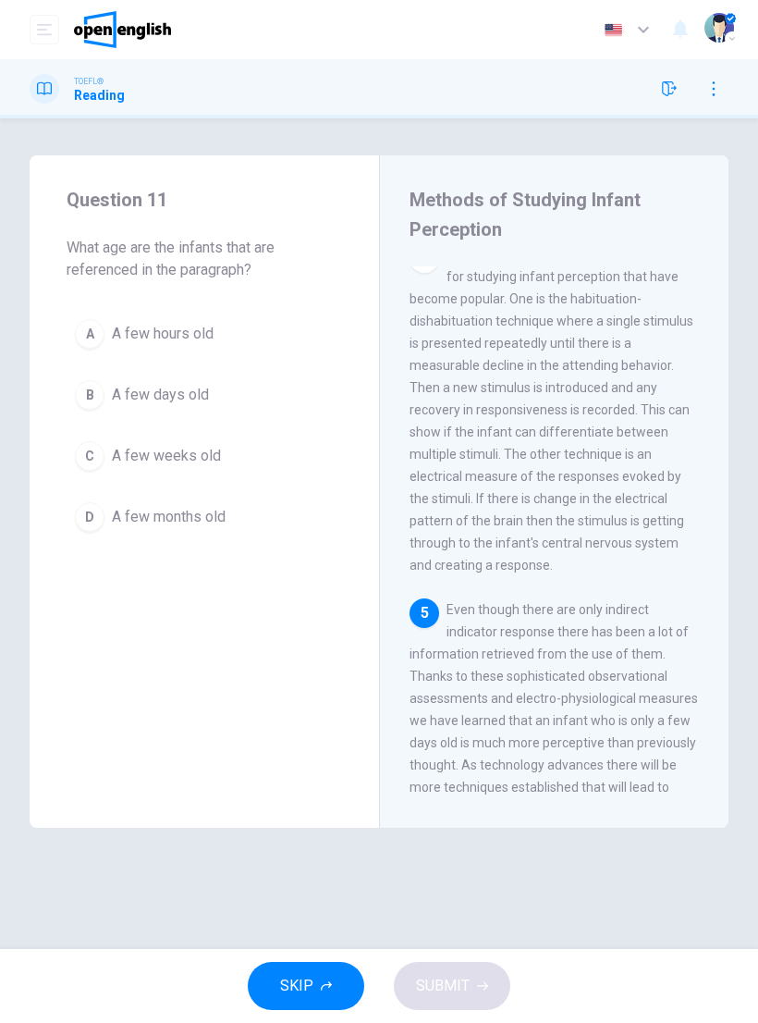
click at [179, 385] on span "A few days old" at bounding box center [160, 395] width 97 height 22
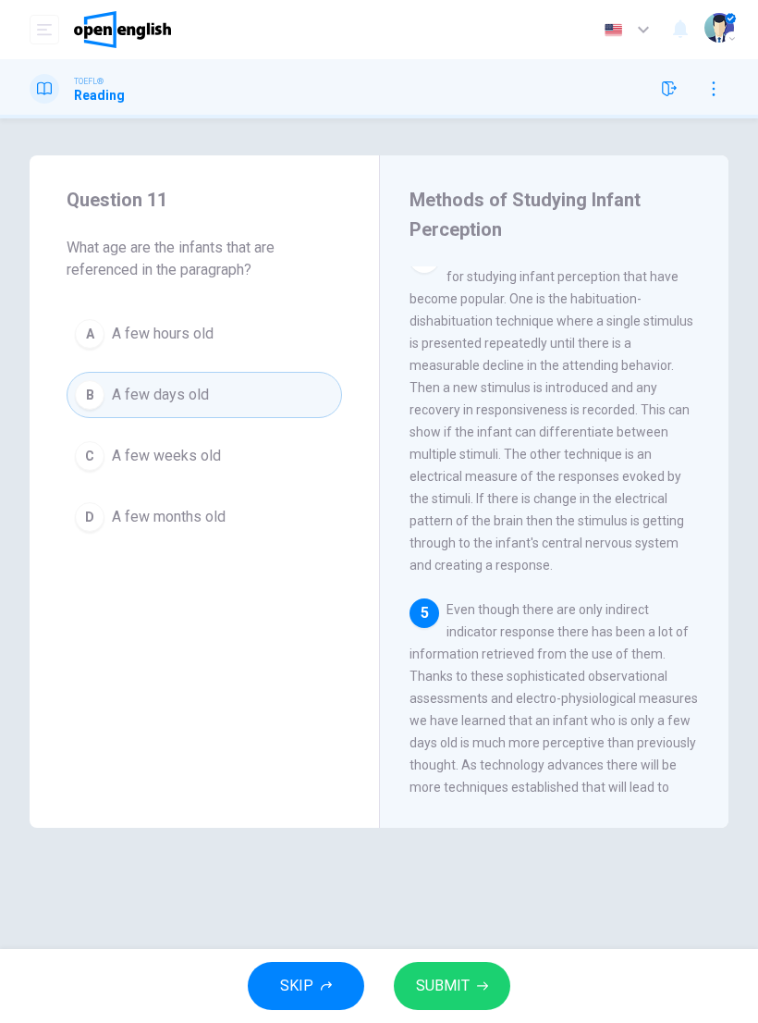
click at [472, 991] on button "SUBMIT" at bounding box center [452, 986] width 117 height 48
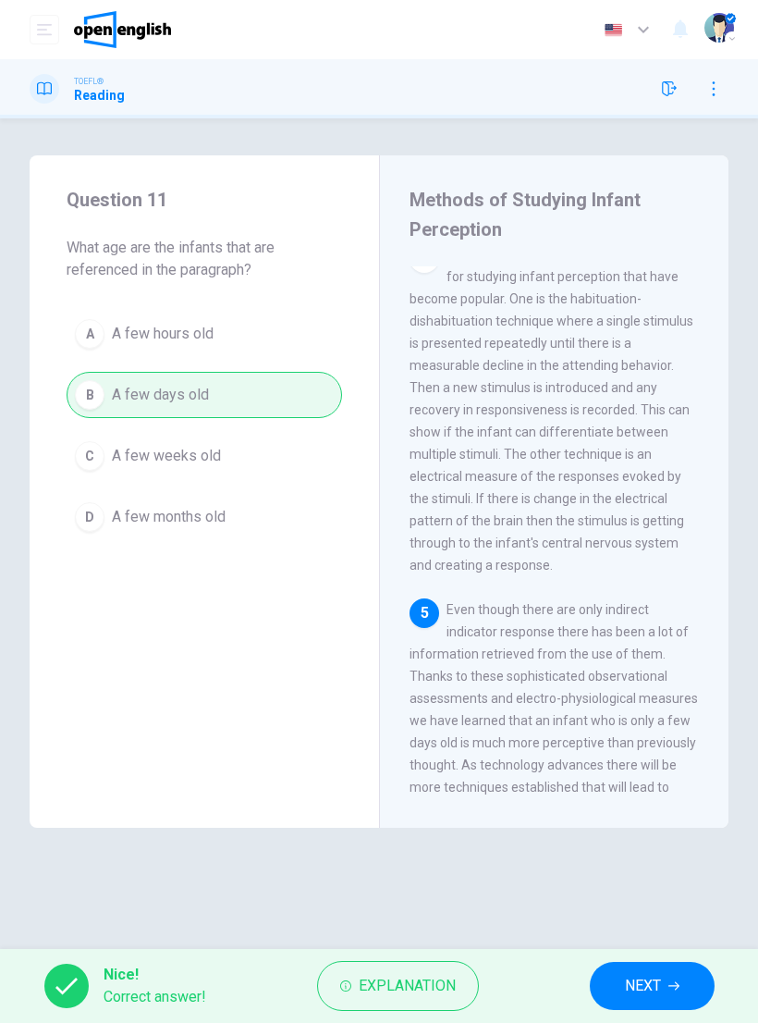
click at [649, 988] on span "NEXT" at bounding box center [643, 986] width 36 height 26
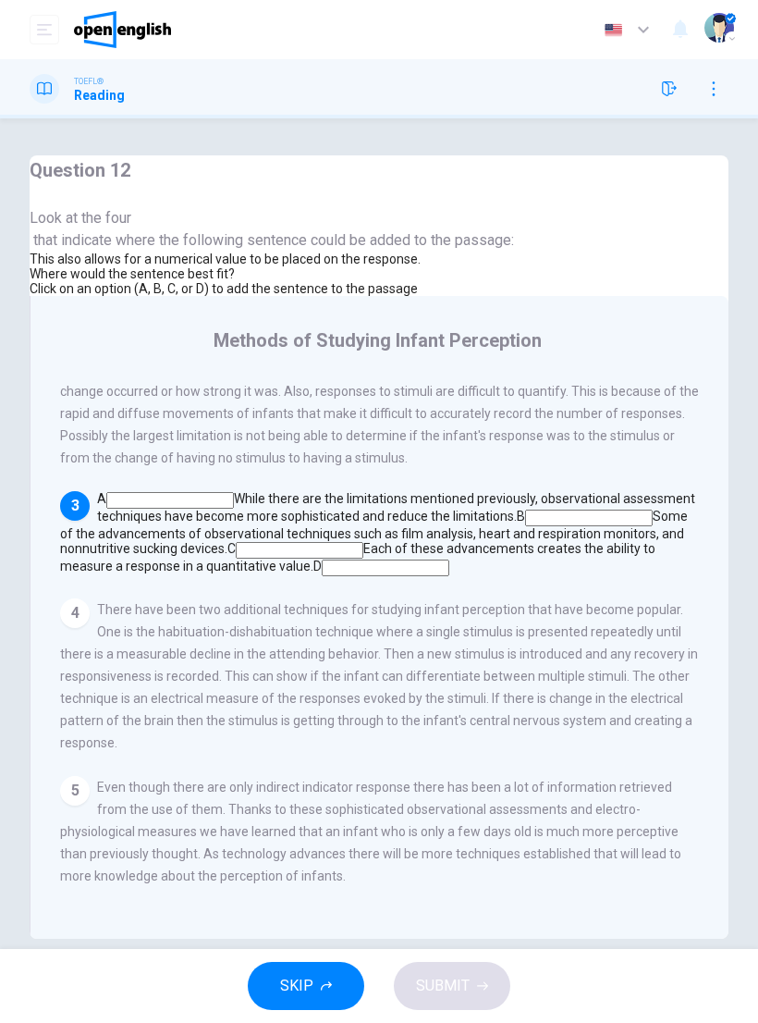
scroll to position [512, 0]
click at [450, 576] on input at bounding box center [386, 568] width 128 height 17
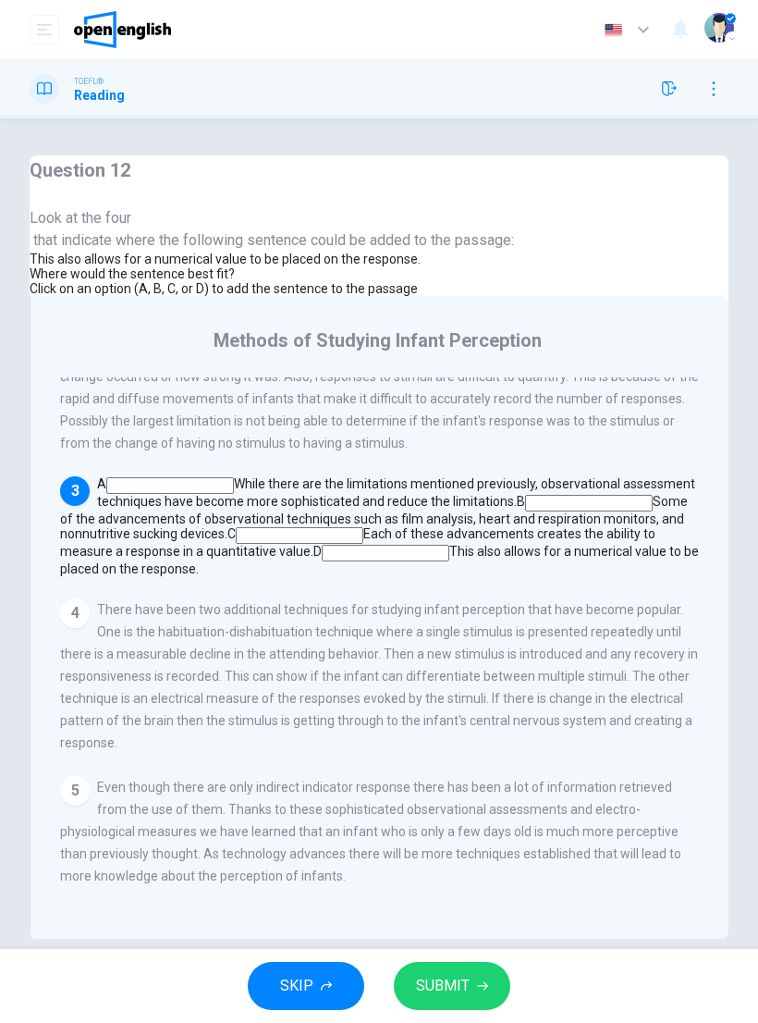
click at [459, 979] on span "SUBMIT" at bounding box center [443, 986] width 54 height 26
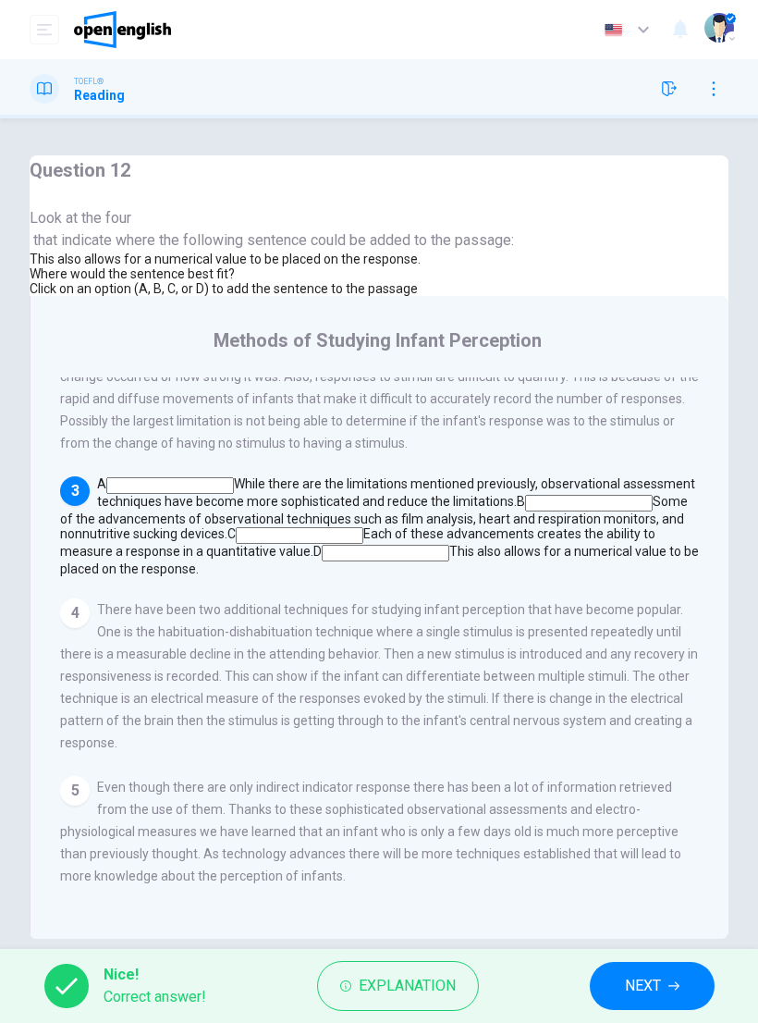
click at [663, 984] on button "NEXT" at bounding box center [652, 986] width 125 height 48
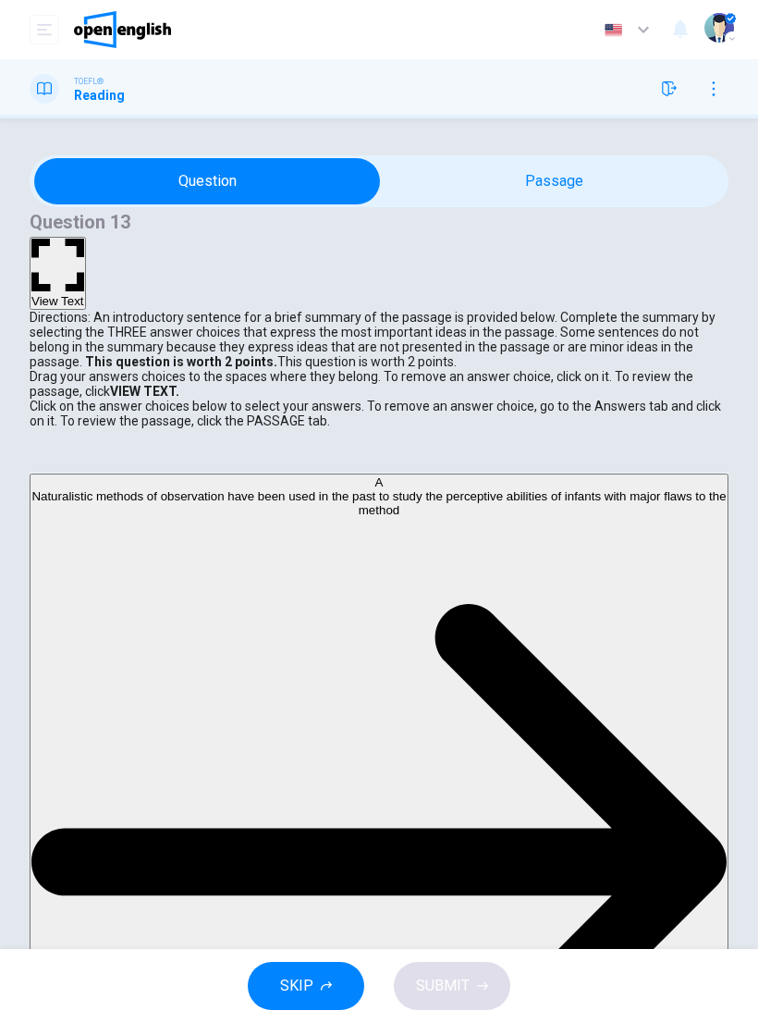
scroll to position [795, 0]
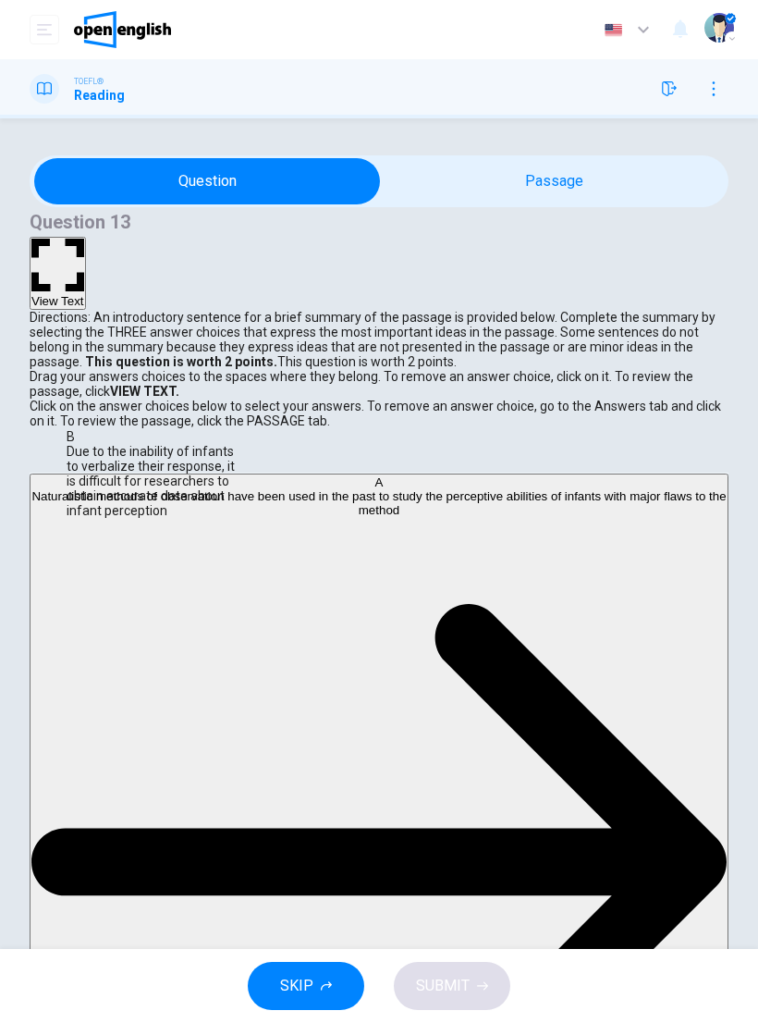
scroll to position [0, 0]
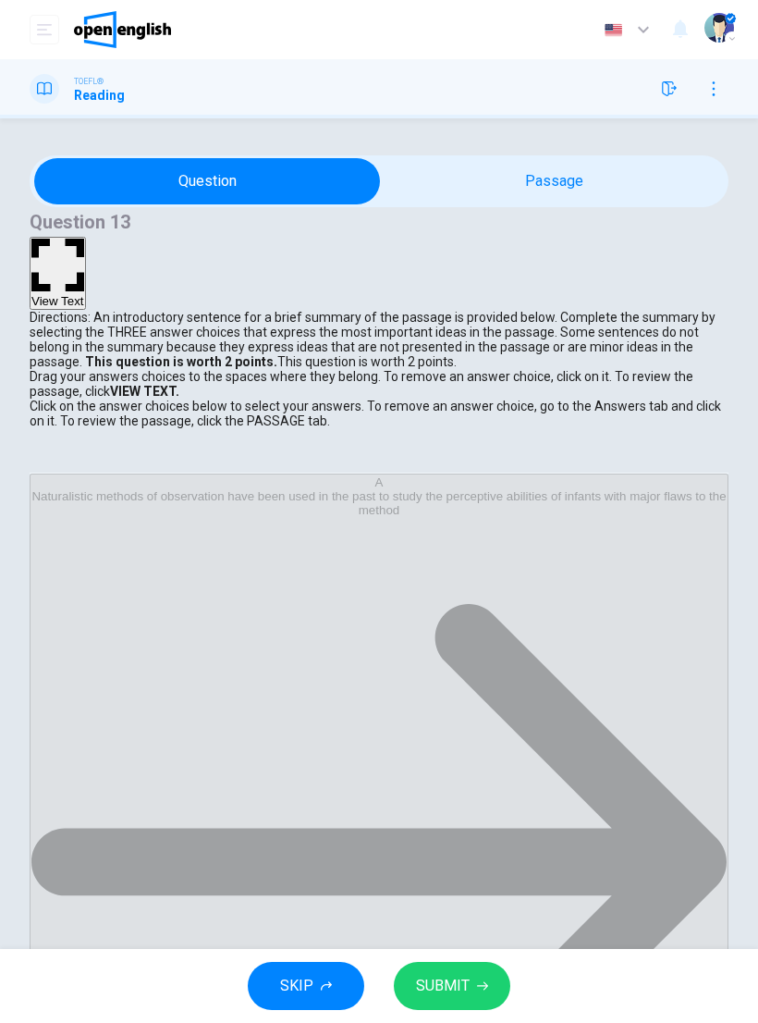
click at [473, 979] on button "SUBMIT" at bounding box center [452, 986] width 117 height 48
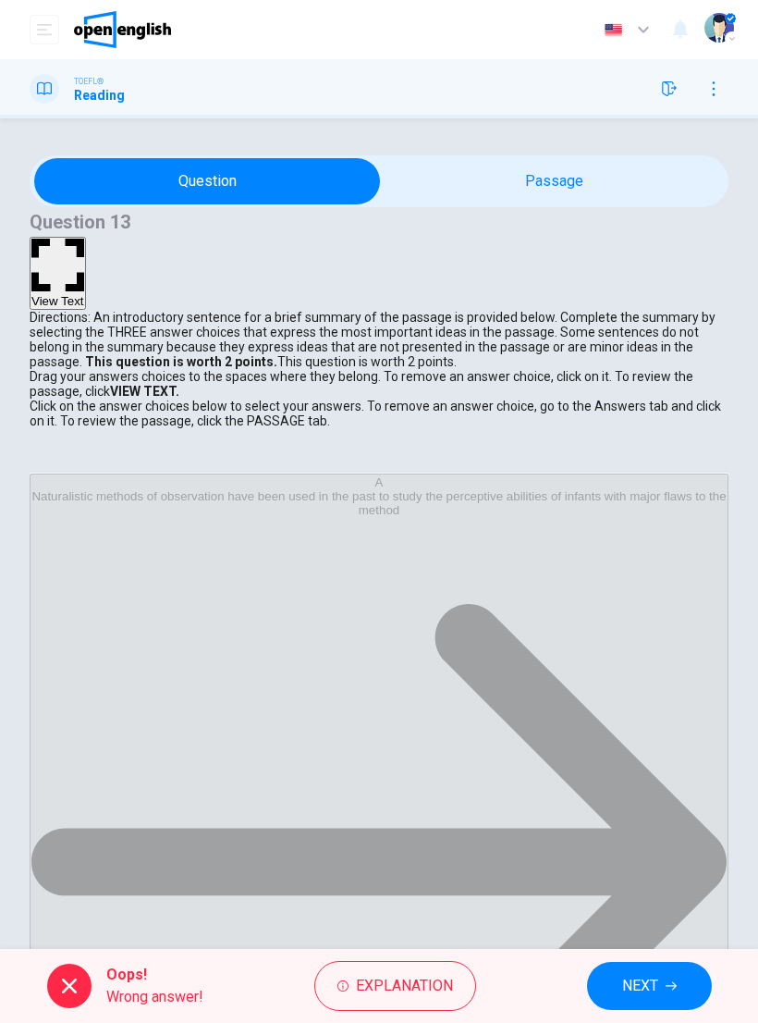
click at [414, 996] on span "Explanation" at bounding box center [404, 986] width 97 height 26
click at [672, 976] on button "NEXT" at bounding box center [649, 986] width 125 height 48
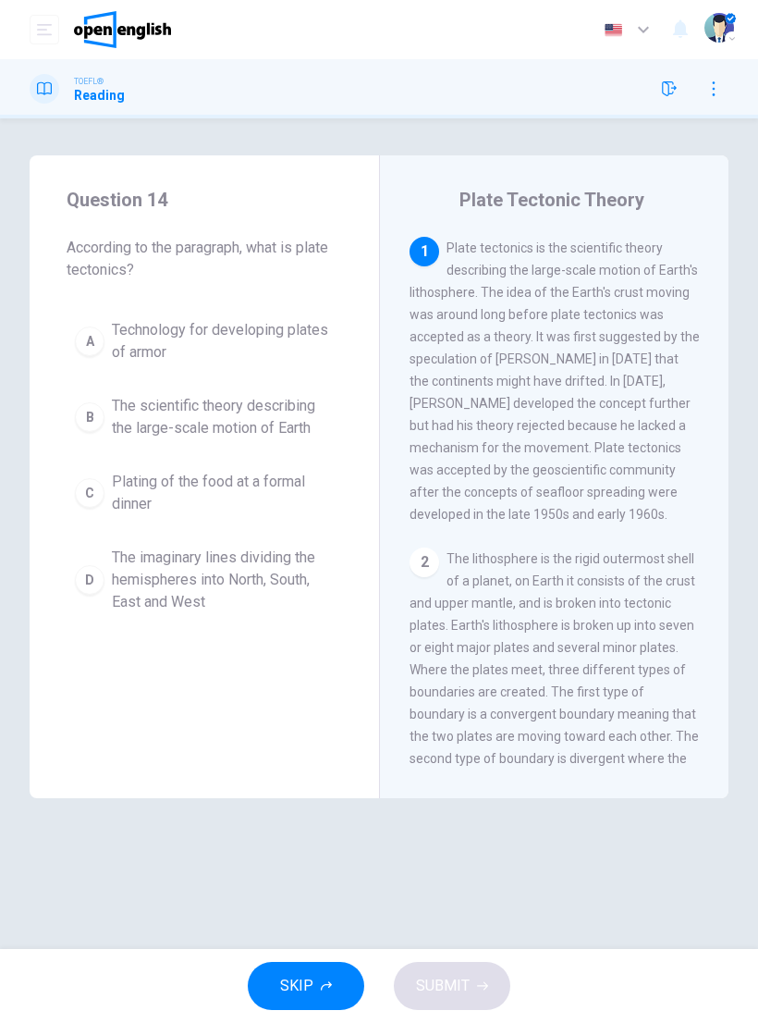
click at [663, 94] on icon "button" at bounding box center [669, 88] width 15 height 15
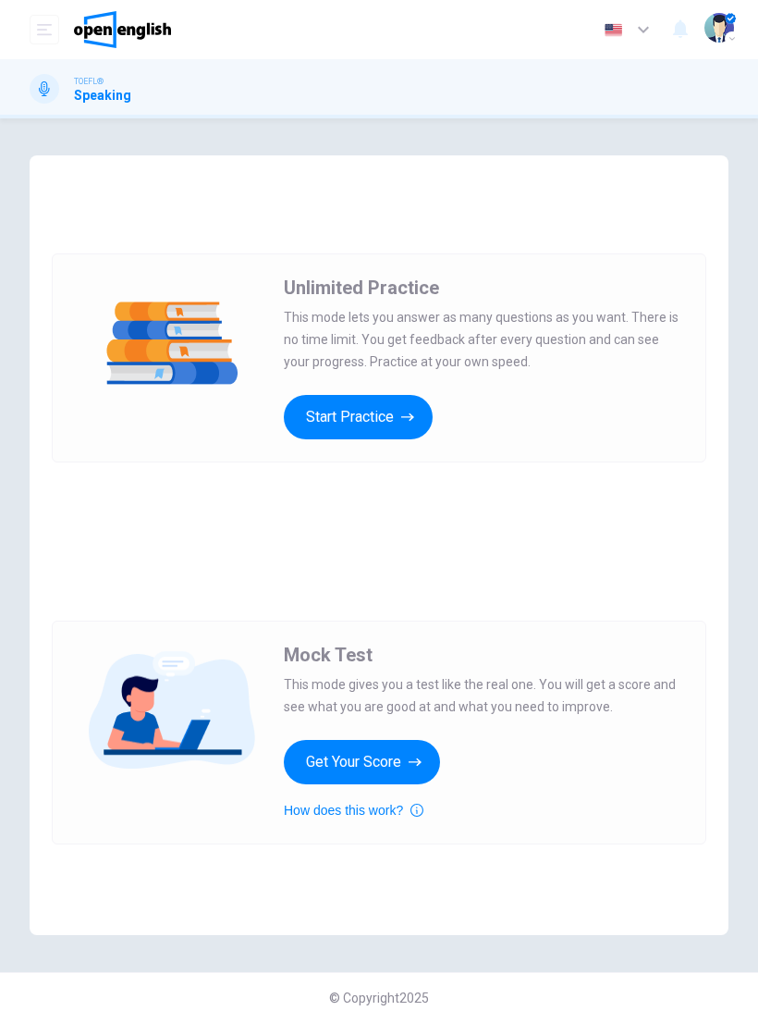
click at [413, 400] on button "Start Practice" at bounding box center [358, 417] width 149 height 44
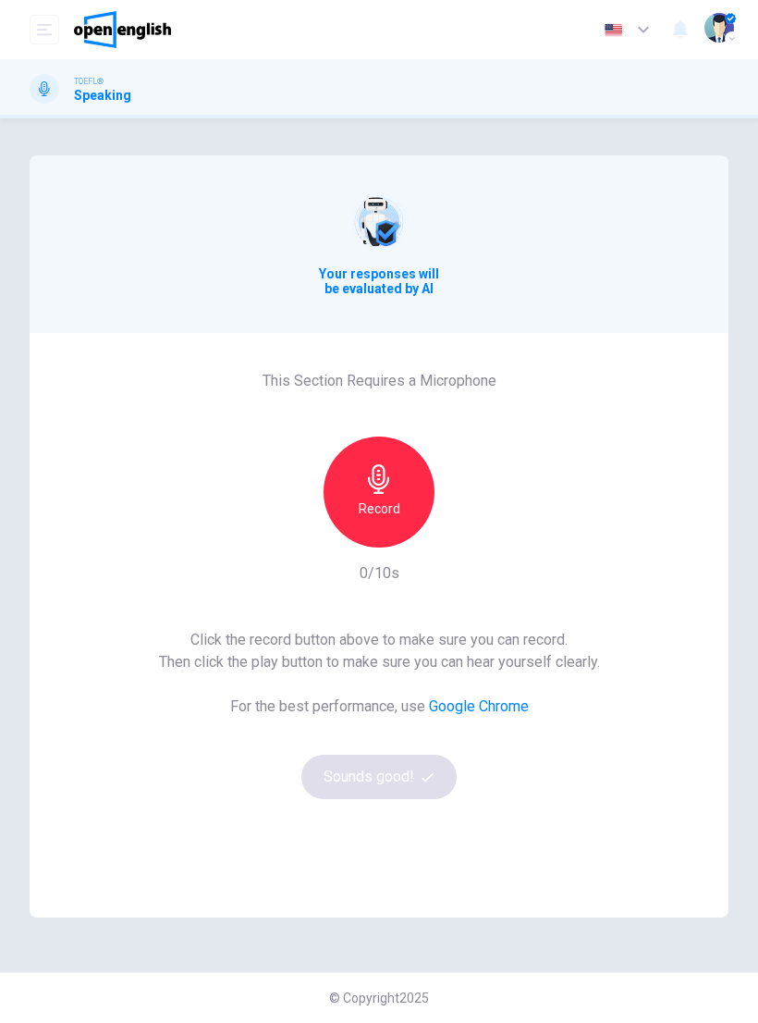
click at [427, 492] on div "Record" at bounding box center [379, 492] width 111 height 111
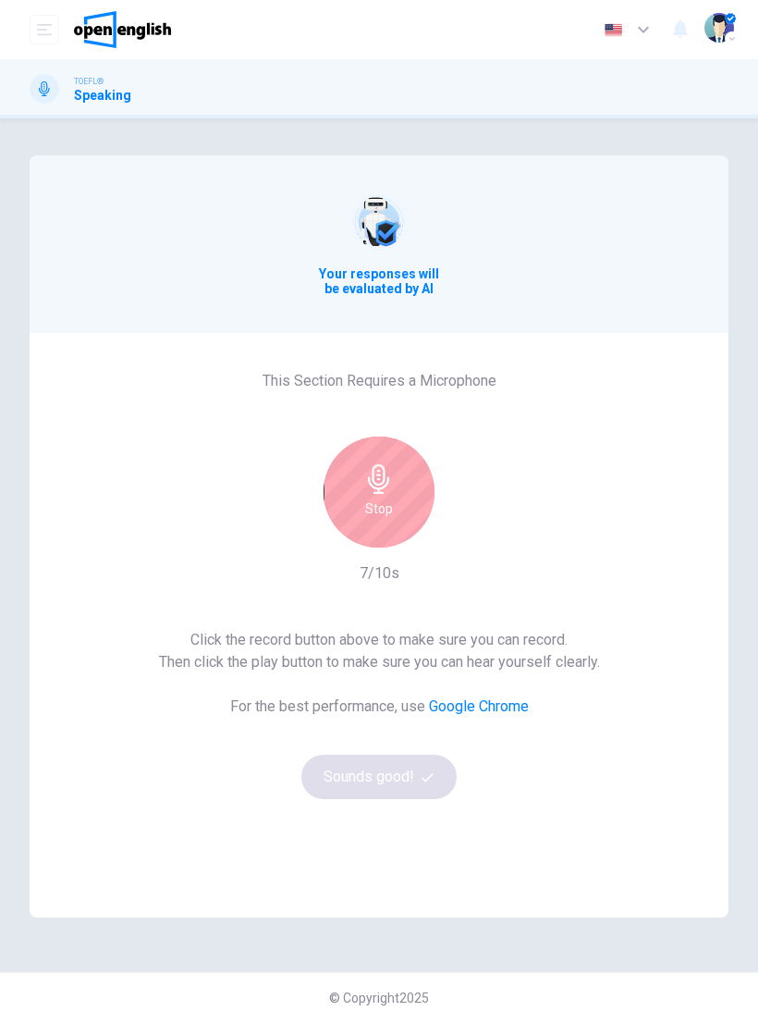
click at [401, 500] on div "Stop" at bounding box center [379, 492] width 111 height 111
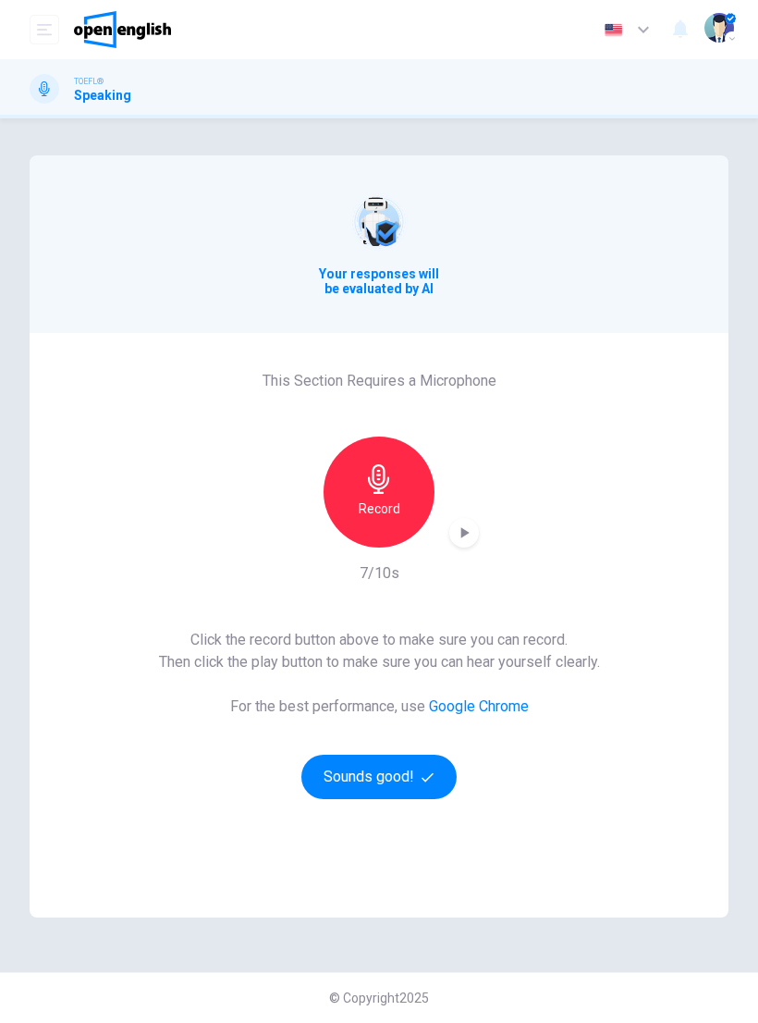
click at [419, 781] on button "Sounds good!" at bounding box center [379, 777] width 155 height 44
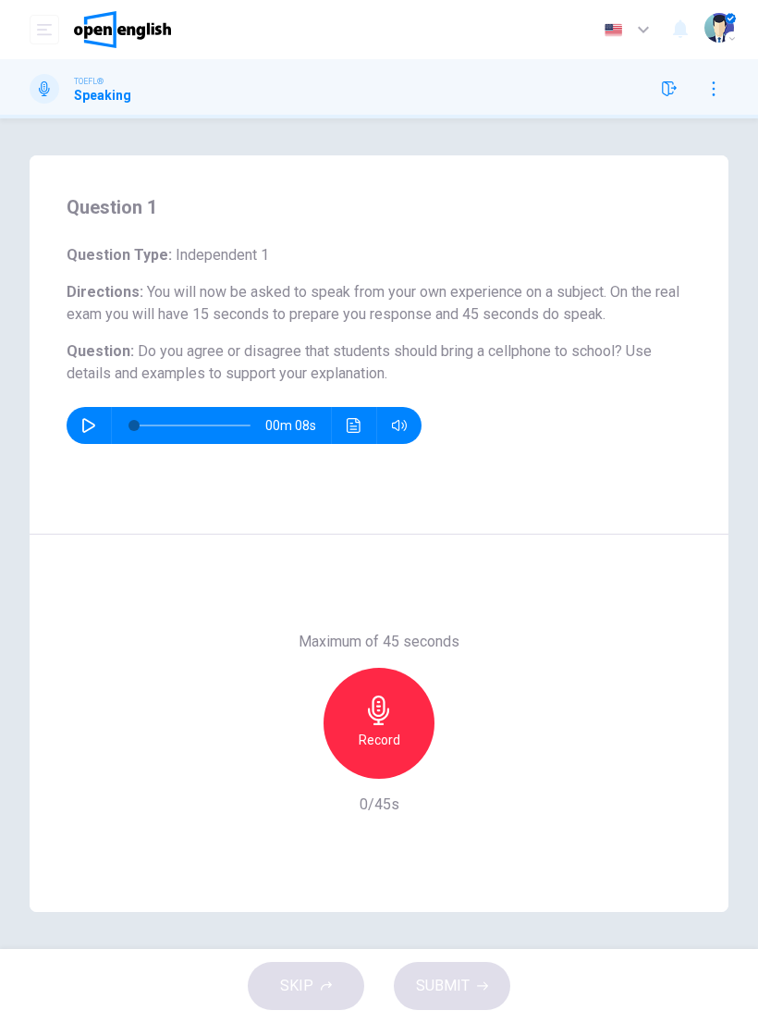
click at [93, 424] on icon "button" at bounding box center [88, 425] width 13 height 15
click at [399, 729] on h6 "Record" at bounding box center [380, 740] width 42 height 22
click at [356, 679] on div "Record" at bounding box center [379, 723] width 111 height 111
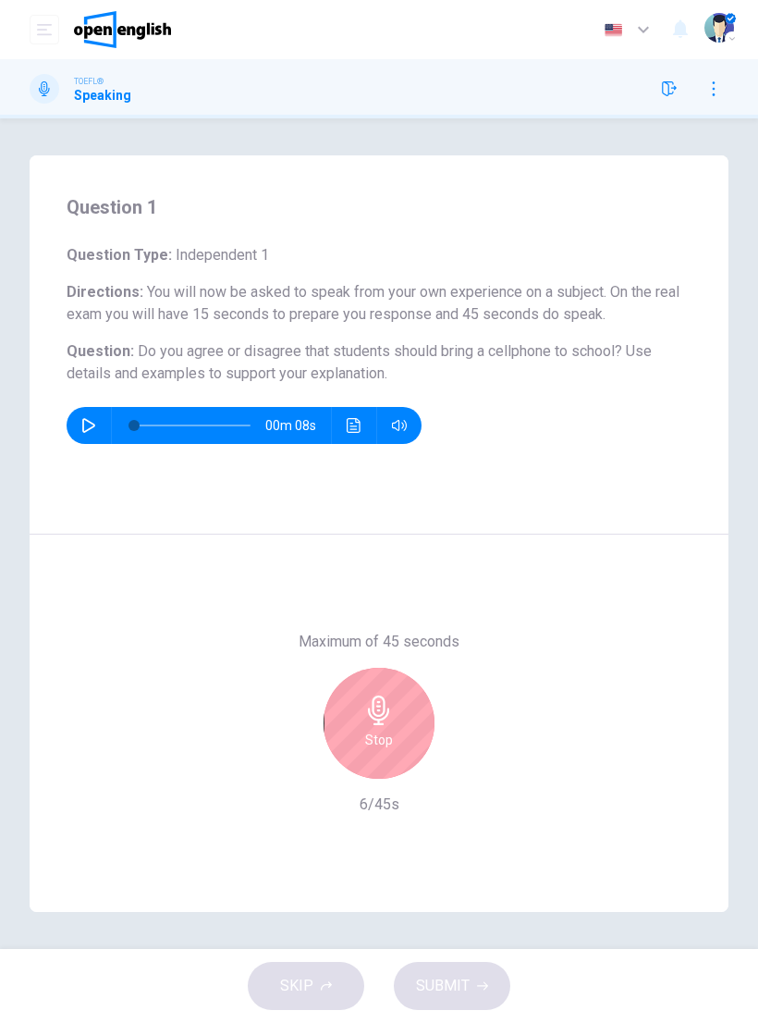
click at [229, 708] on div "Maximum of 45 seconds Stop 6/45s" at bounding box center [379, 724] width 699 height 378
click at [87, 433] on button "button" at bounding box center [89, 425] width 30 height 37
click at [379, 717] on icon "button" at bounding box center [379, 711] width 30 height 30
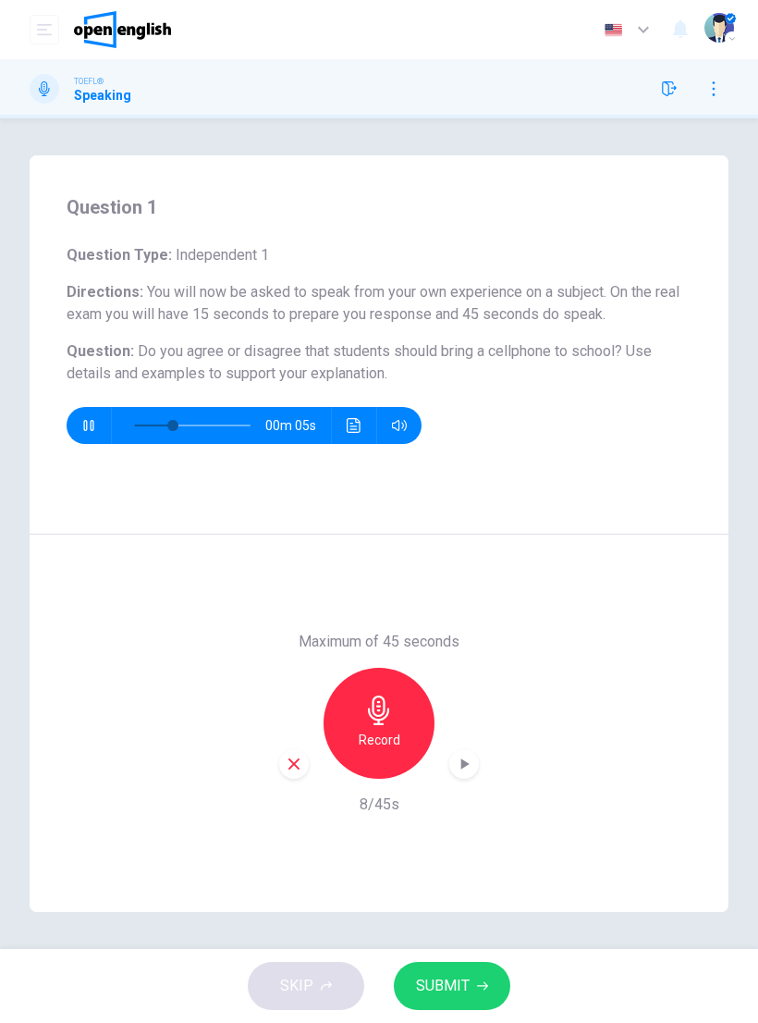
click at [362, 698] on div "Record" at bounding box center [379, 723] width 111 height 111
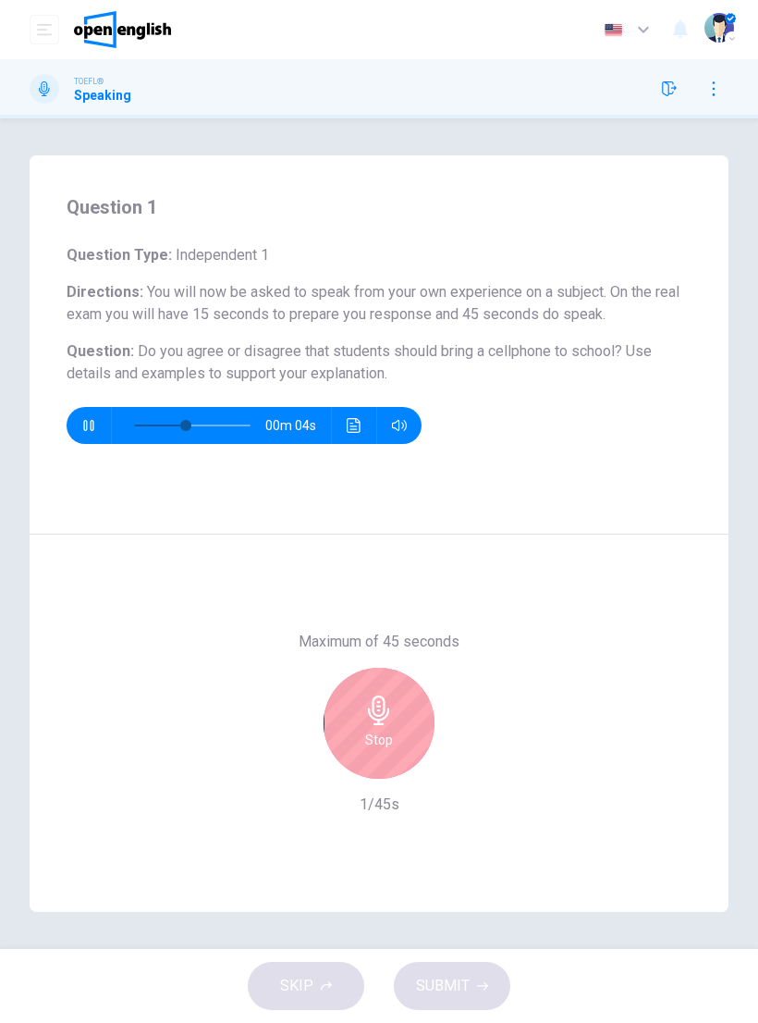
click at [364, 702] on icon "button" at bounding box center [379, 711] width 30 height 30
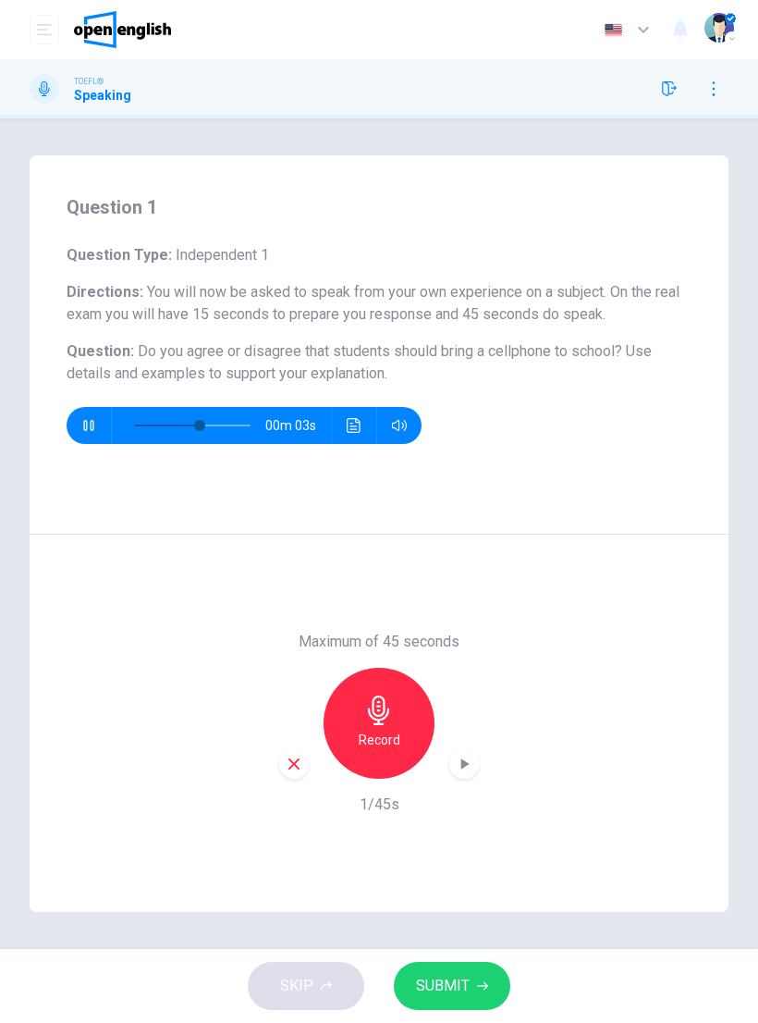
click at [91, 429] on icon "button" at bounding box center [88, 425] width 10 height 11
click at [288, 765] on icon "button" at bounding box center [294, 764] width 17 height 17
click at [396, 705] on div "Record" at bounding box center [379, 723] width 111 height 111
click at [491, 987] on button "SUBMIT" at bounding box center [452, 986] width 117 height 48
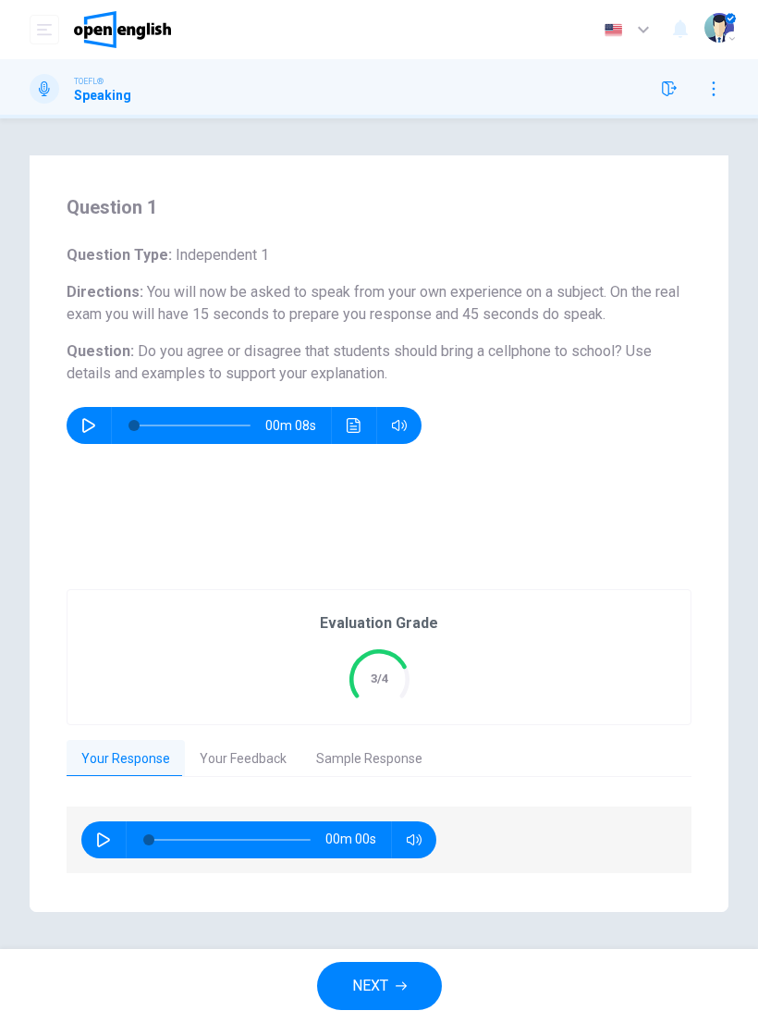
type input "*"
click at [401, 978] on button "NEXT" at bounding box center [379, 986] width 125 height 48
